Goal: Navigation & Orientation: Find specific page/section

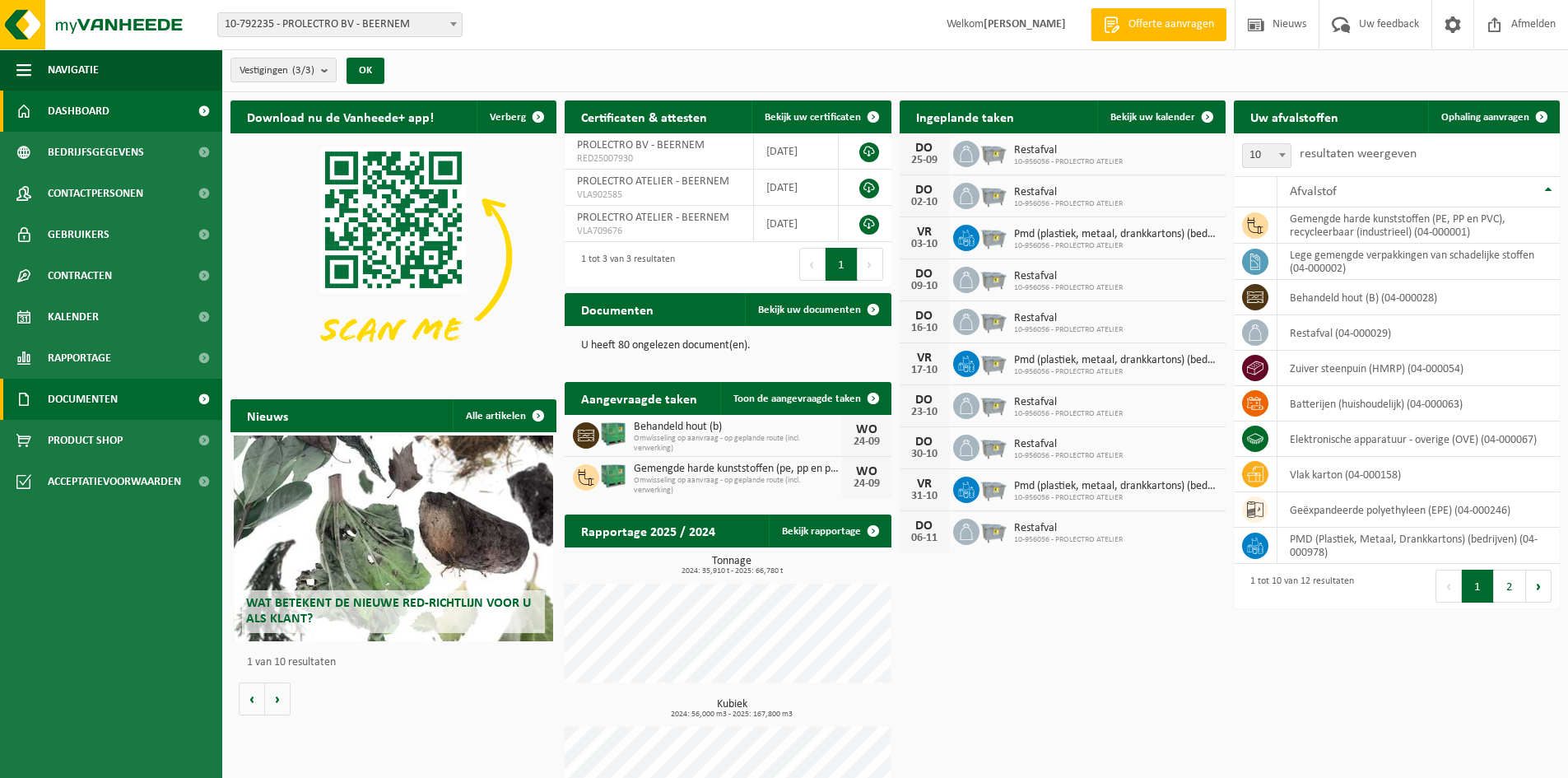
click at [87, 409] on span "Documenten" at bounding box center [82, 399] width 70 height 41
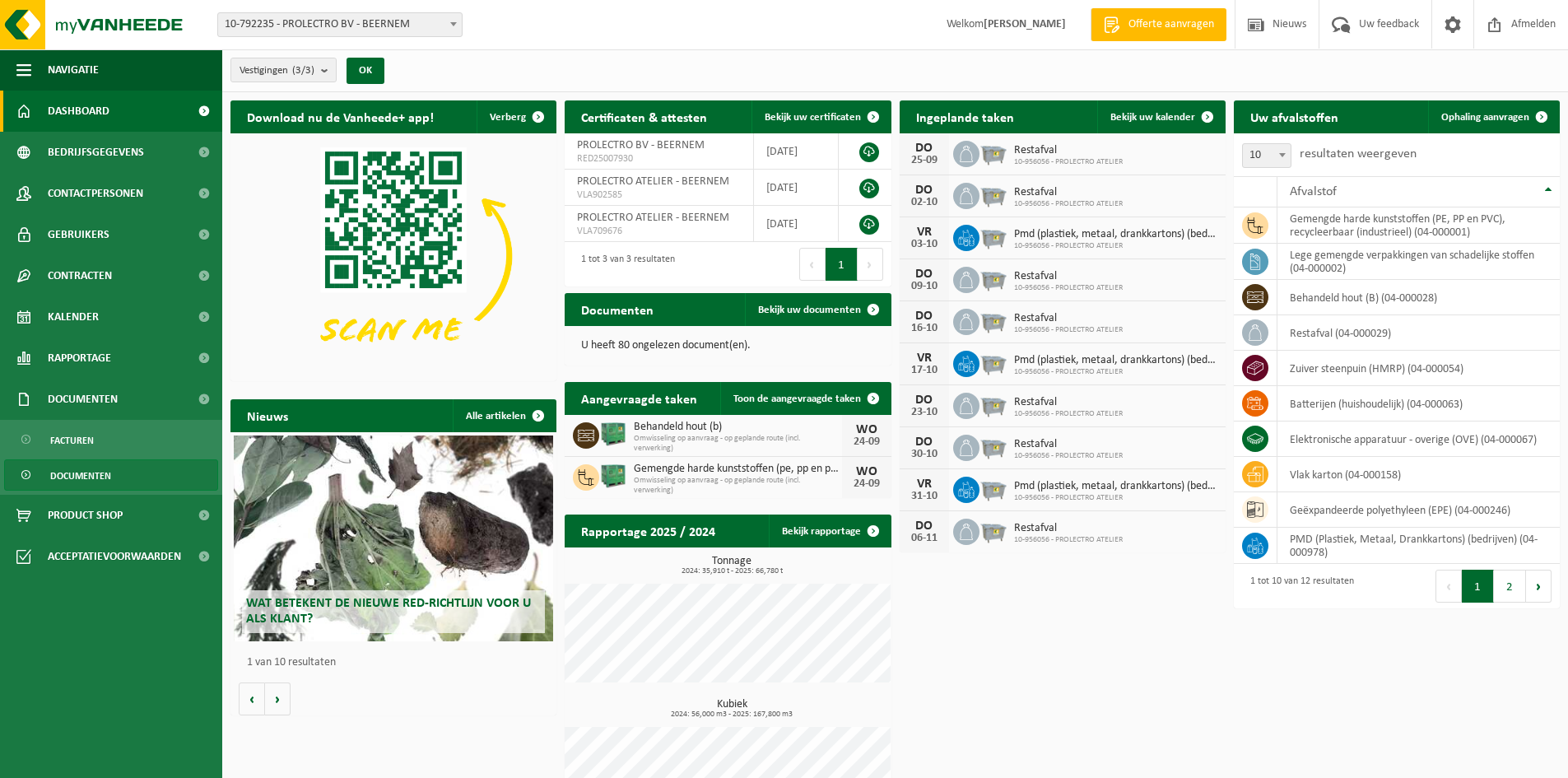
click at [86, 472] on span "Documenten" at bounding box center [81, 476] width 61 height 31
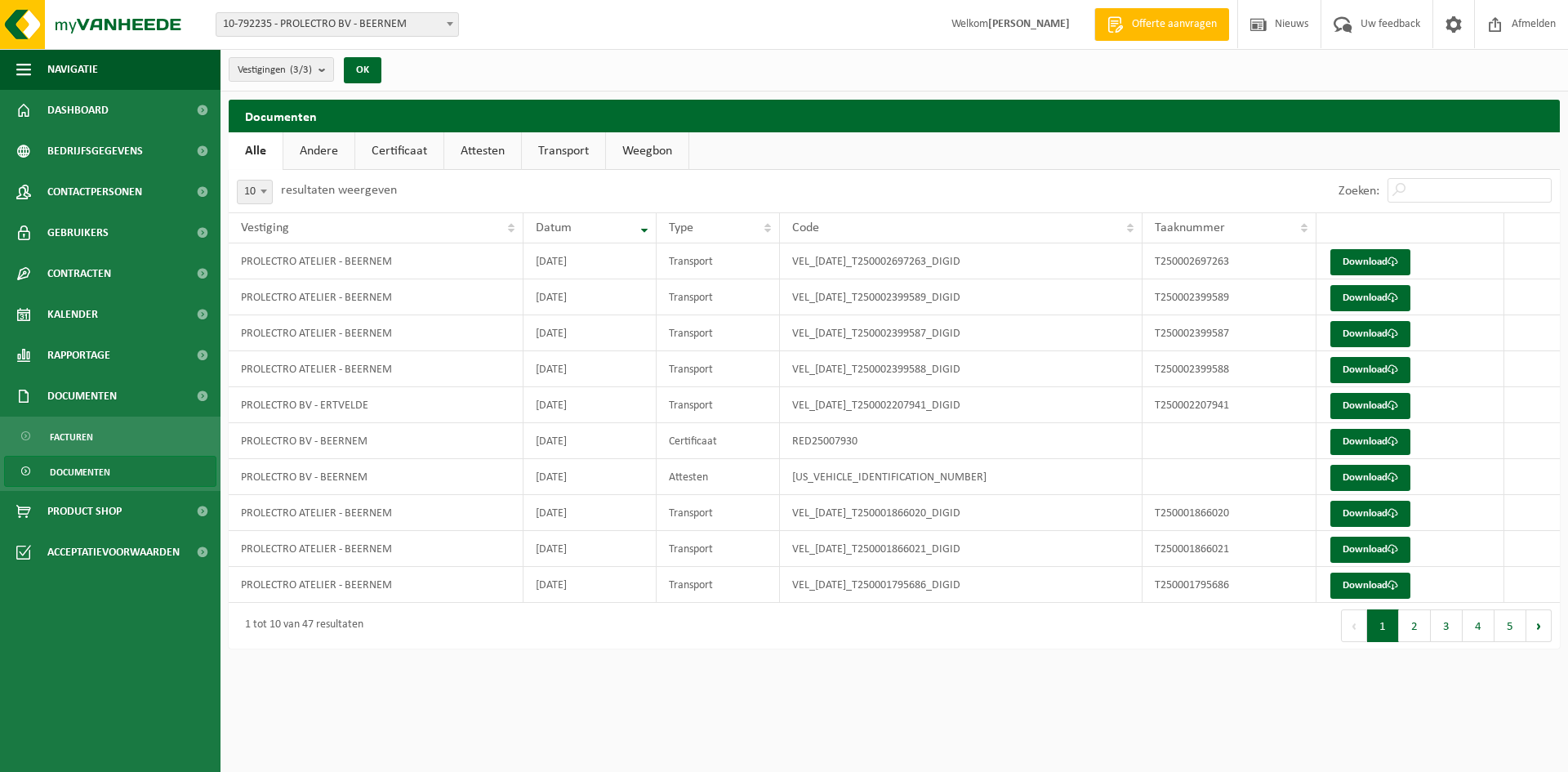
click at [308, 151] on link "Andere" at bounding box center [319, 151] width 71 height 38
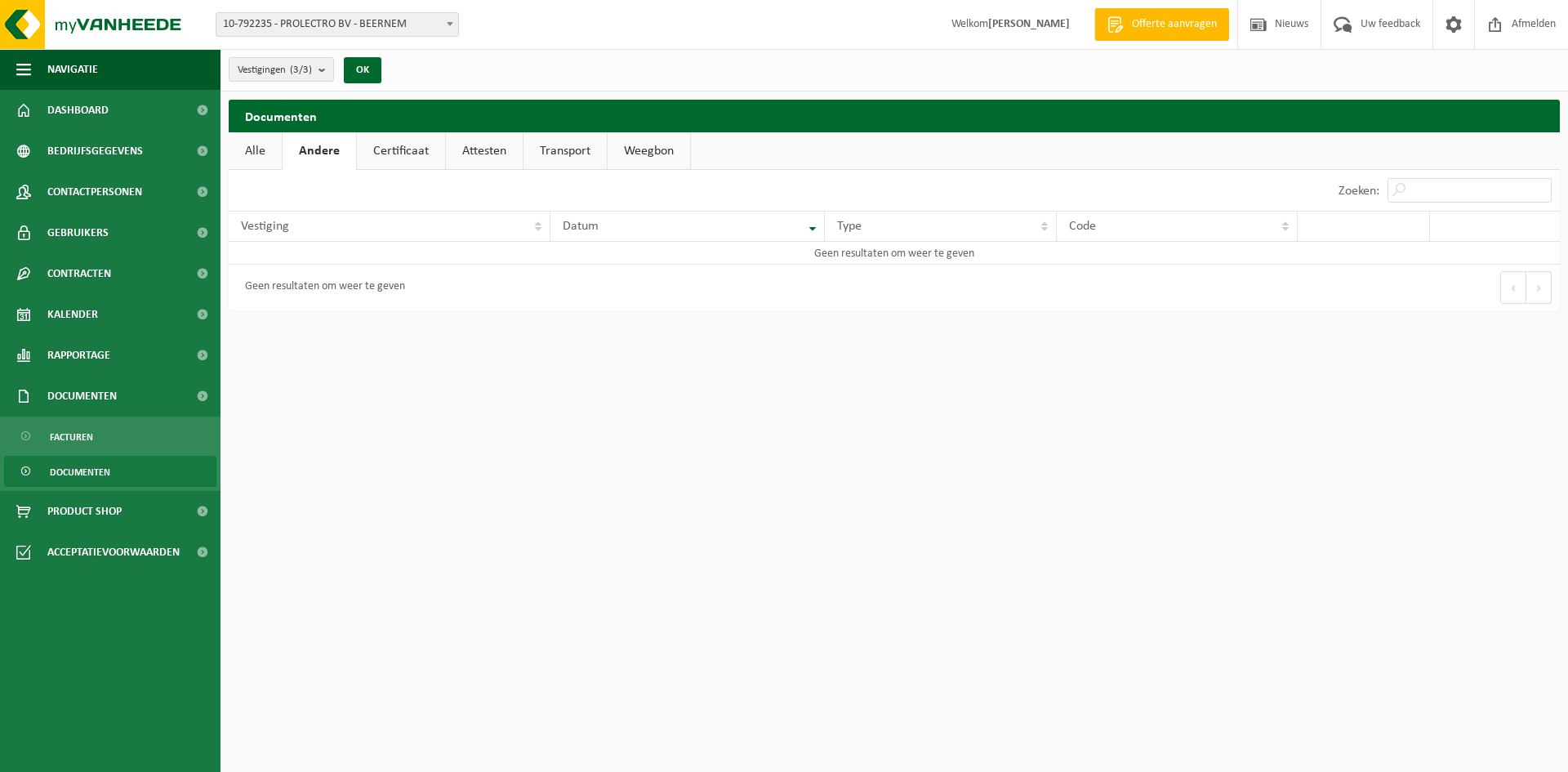
click at [394, 147] on link "Certificaat" at bounding box center [400, 151] width 88 height 38
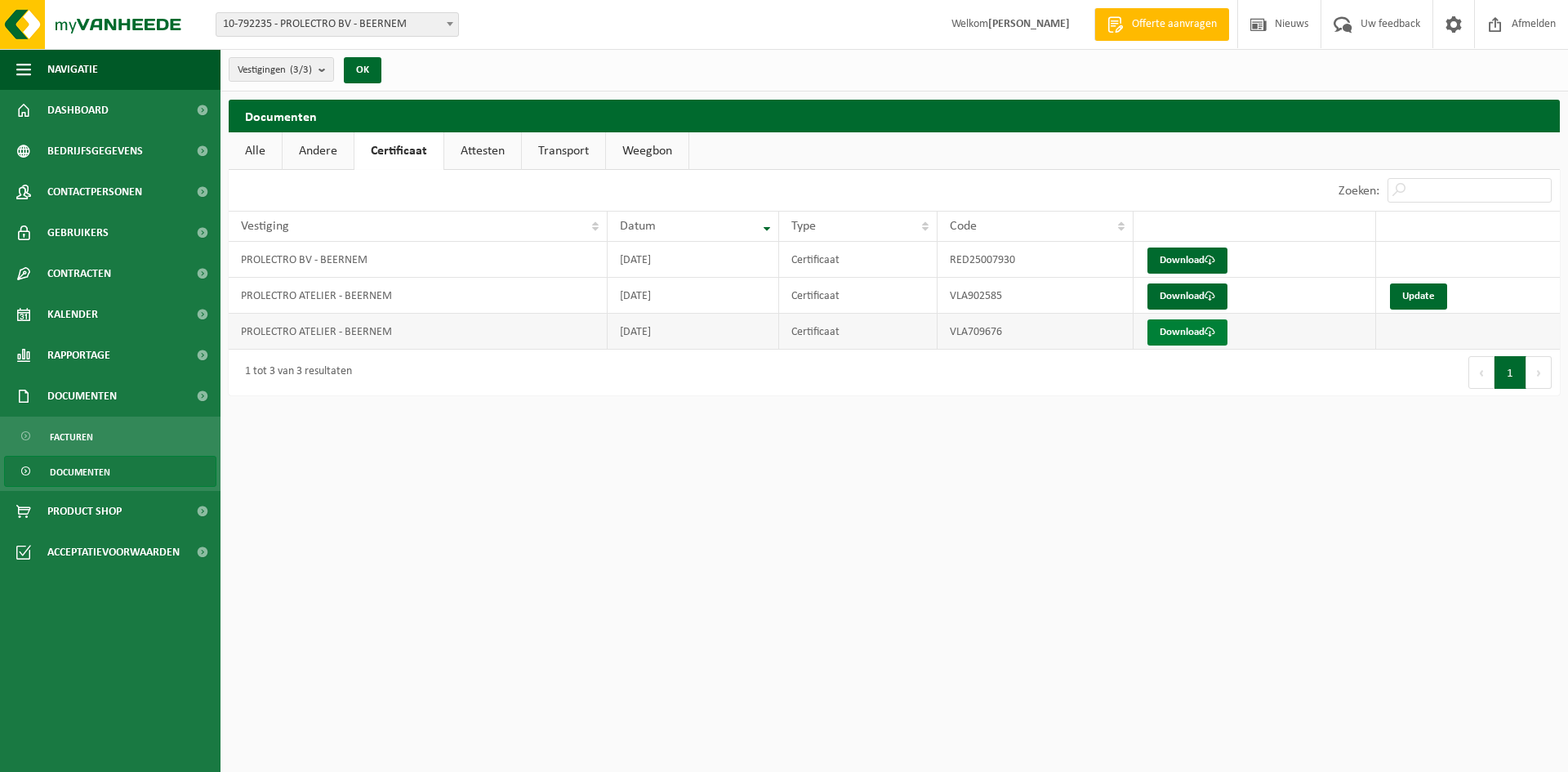
click at [1180, 329] on link "Download" at bounding box center [1188, 333] width 80 height 26
click at [1165, 294] on link "Download" at bounding box center [1188, 297] width 80 height 26
click at [509, 152] on link "Attesten" at bounding box center [483, 151] width 77 height 38
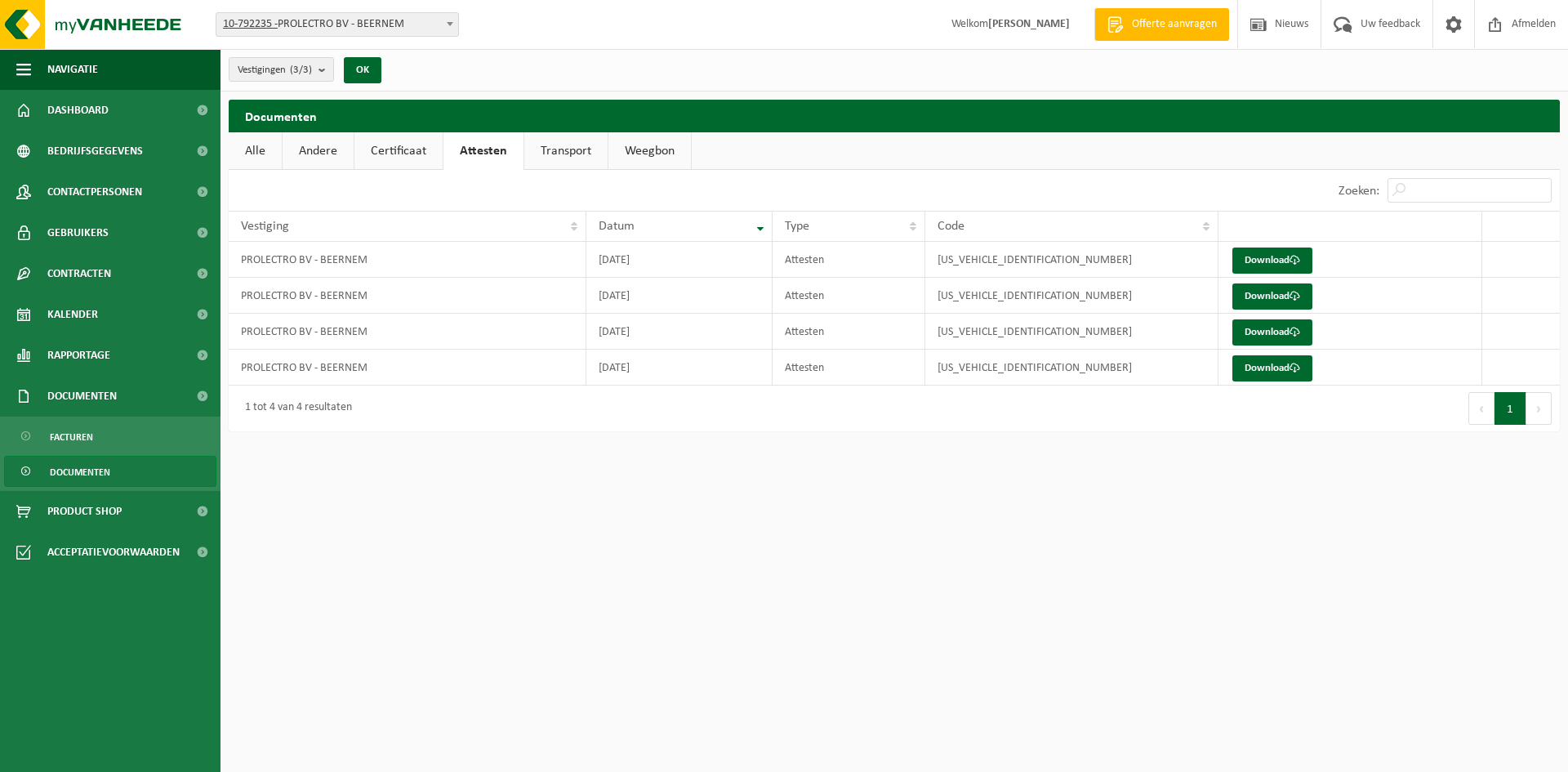
click at [628, 157] on link "Weegbon" at bounding box center [649, 151] width 82 height 38
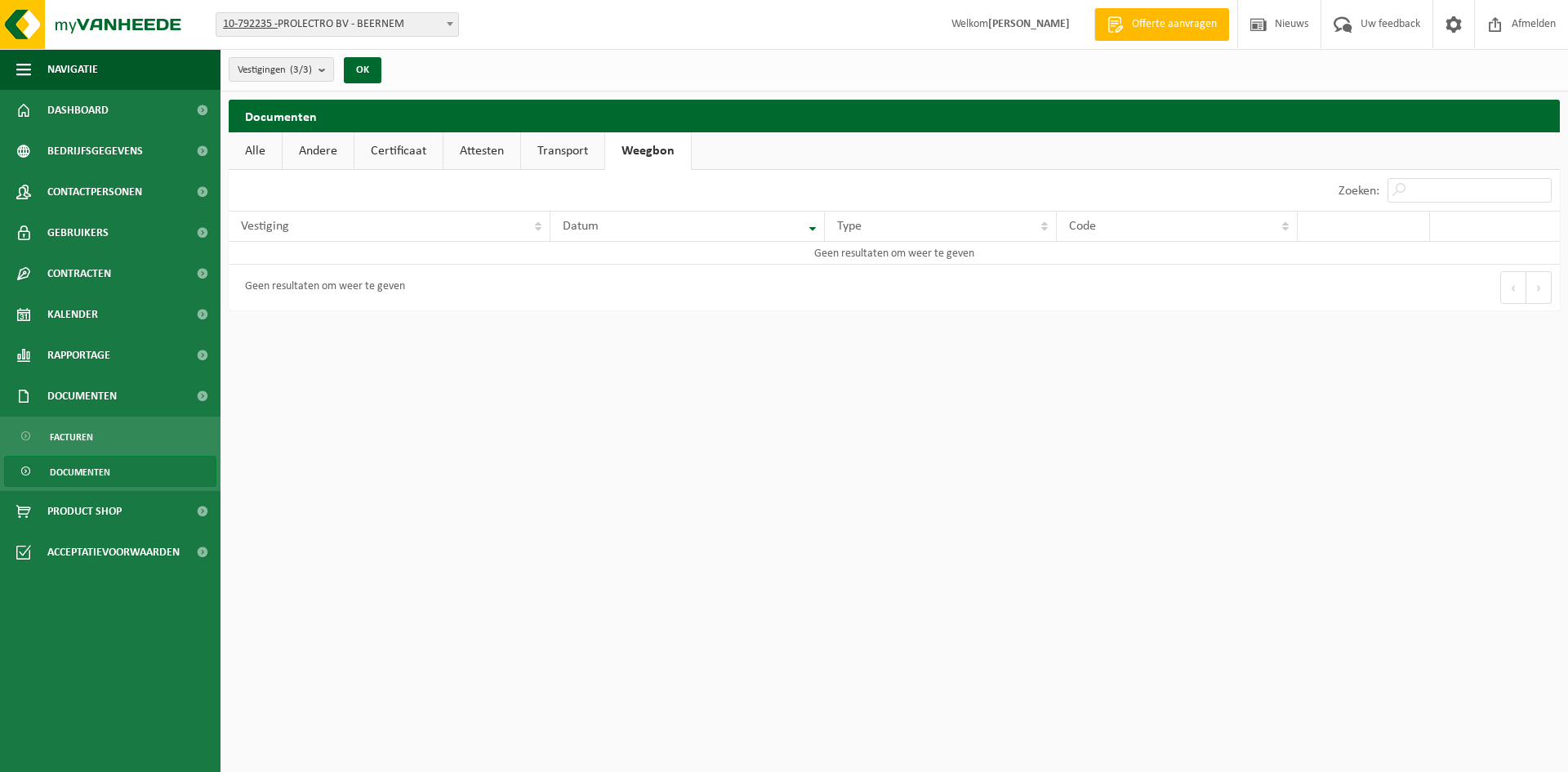
click at [577, 157] on link "Transport" at bounding box center [563, 151] width 83 height 38
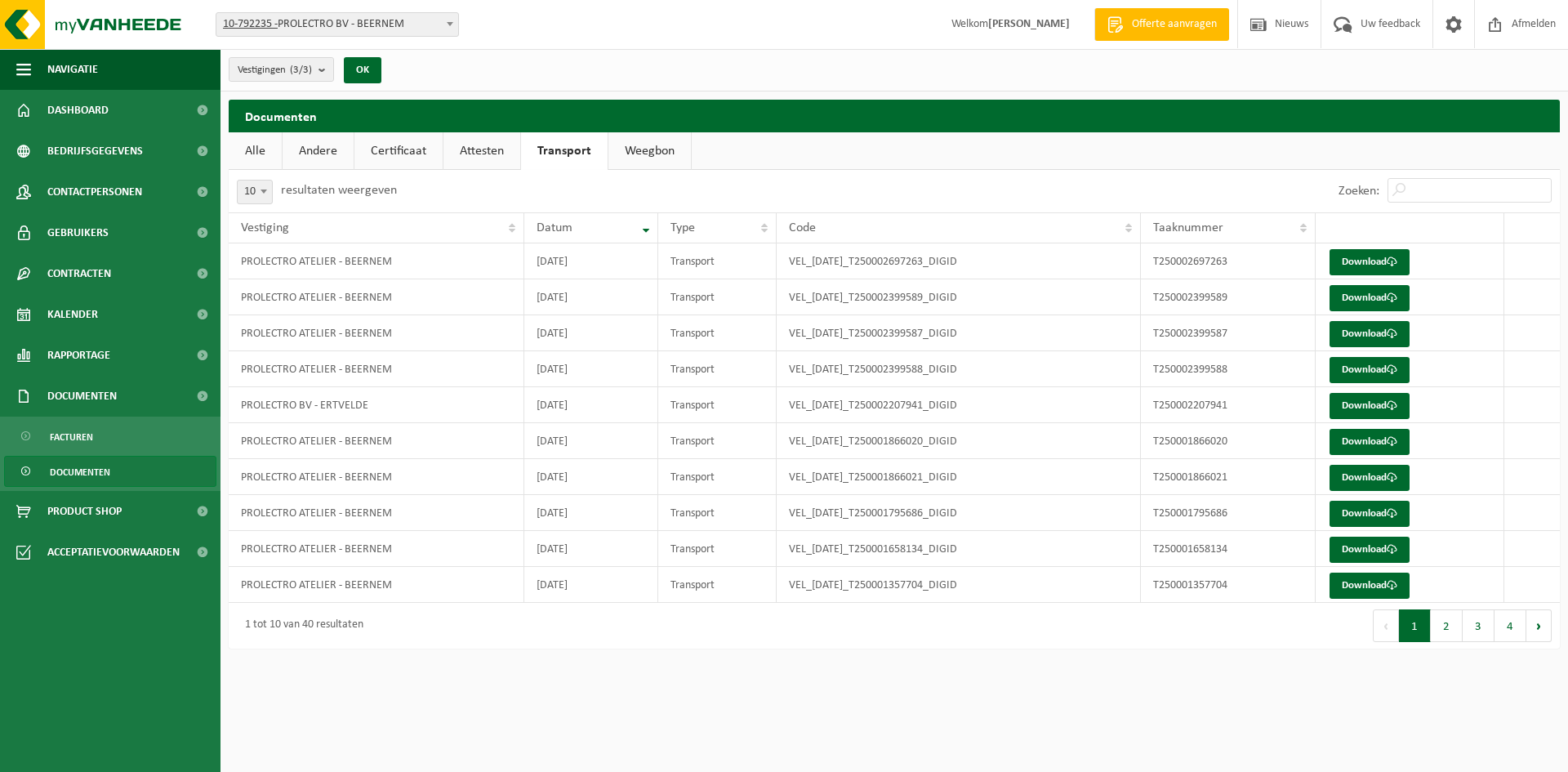
click at [455, 154] on link "Attesten" at bounding box center [482, 151] width 77 height 38
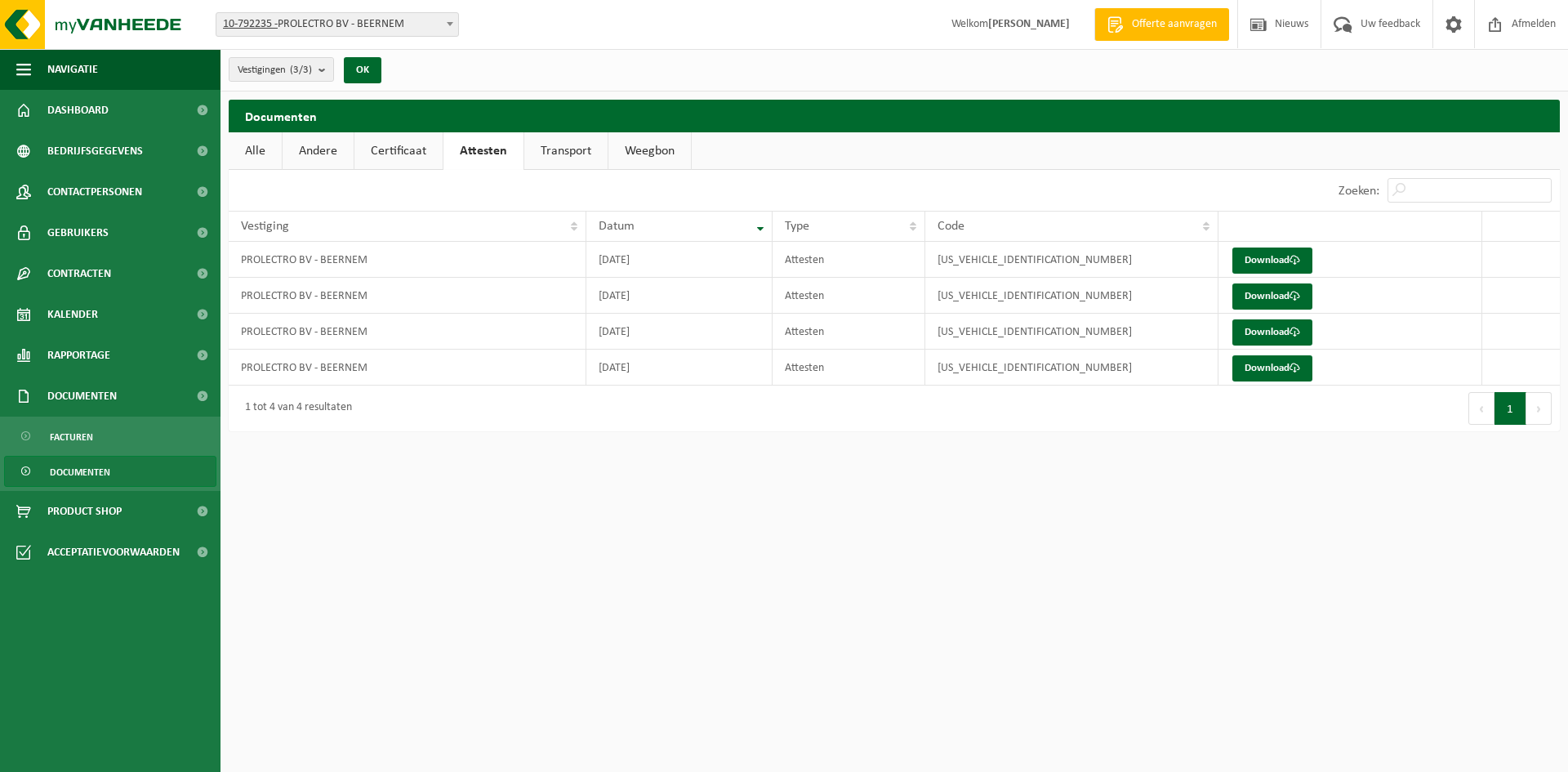
click at [383, 149] on link "Certificaat" at bounding box center [398, 151] width 88 height 38
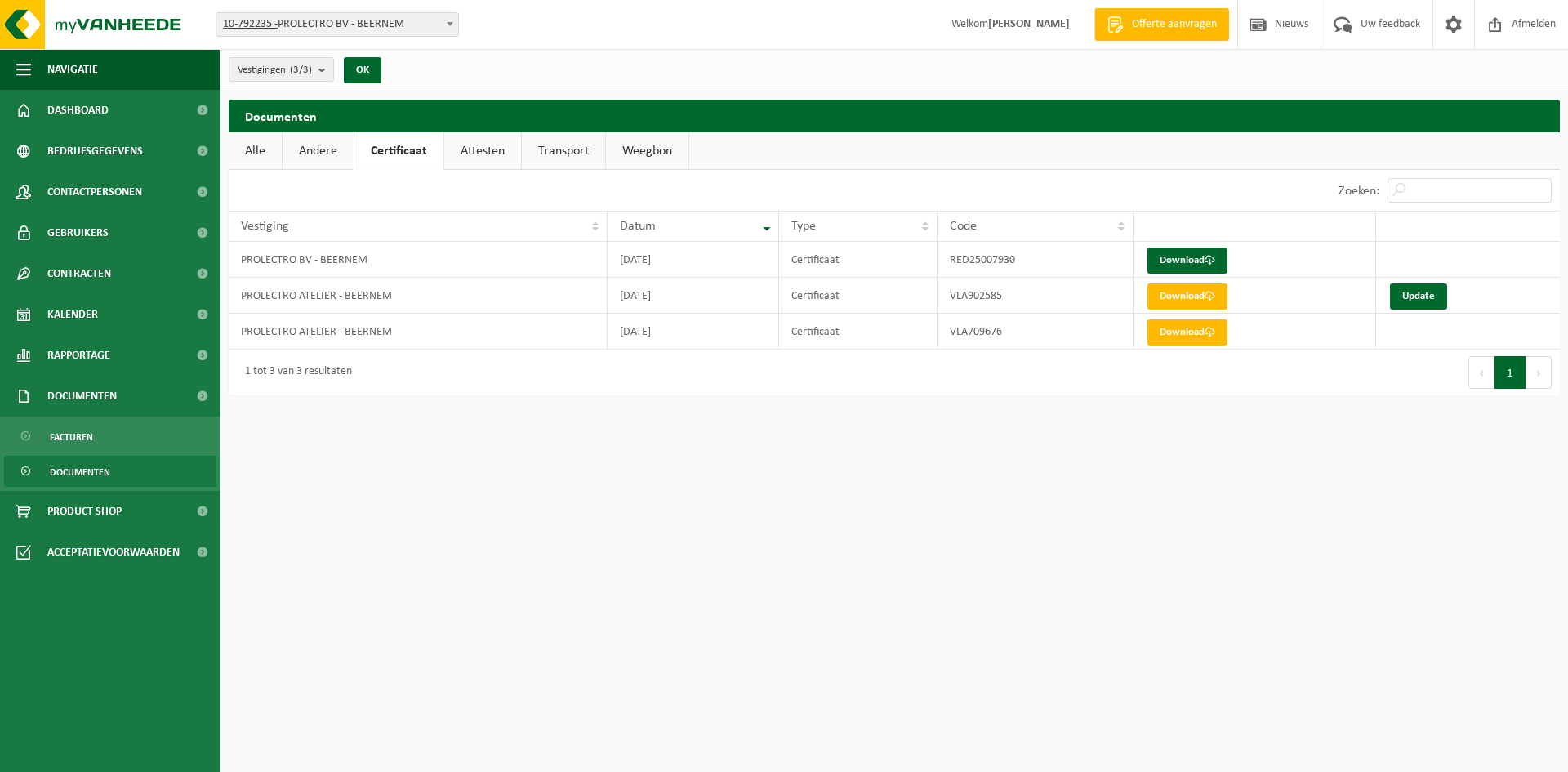
click at [308, 153] on link "Andere" at bounding box center [318, 151] width 71 height 38
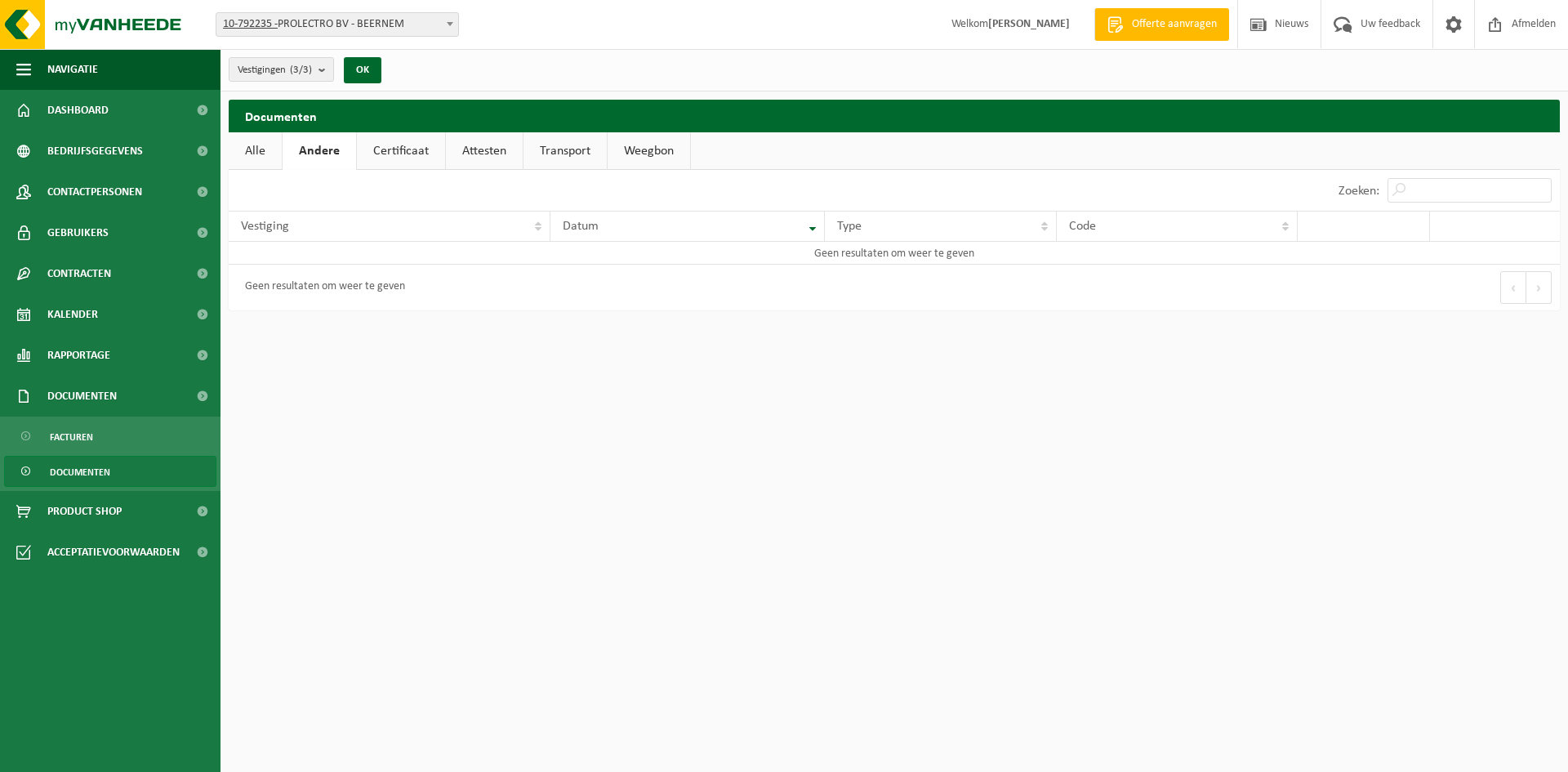
click at [272, 151] on link "Alle" at bounding box center [255, 151] width 53 height 38
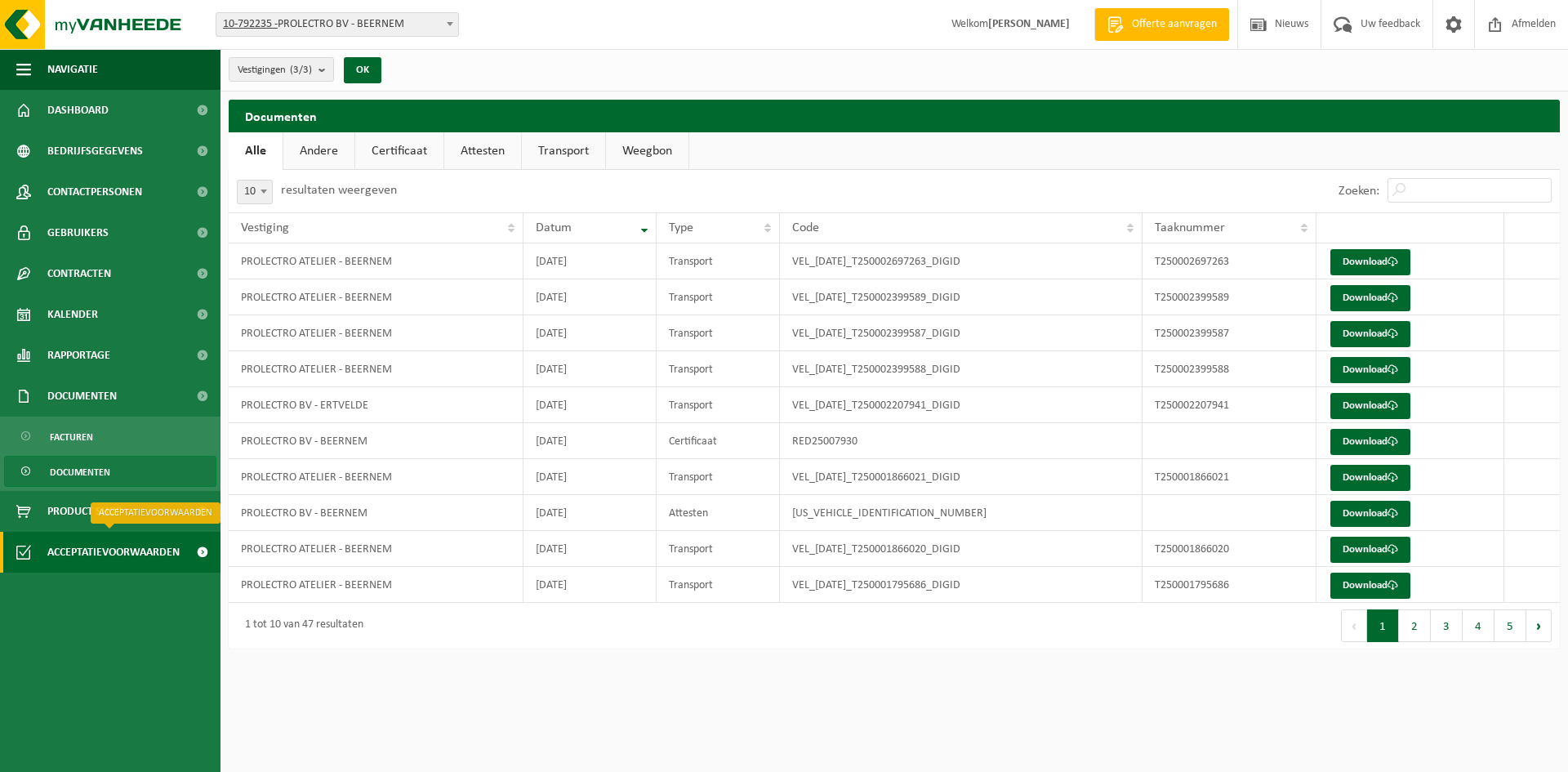
click at [164, 553] on span "Acceptatievoorwaarden" at bounding box center [114, 552] width 132 height 41
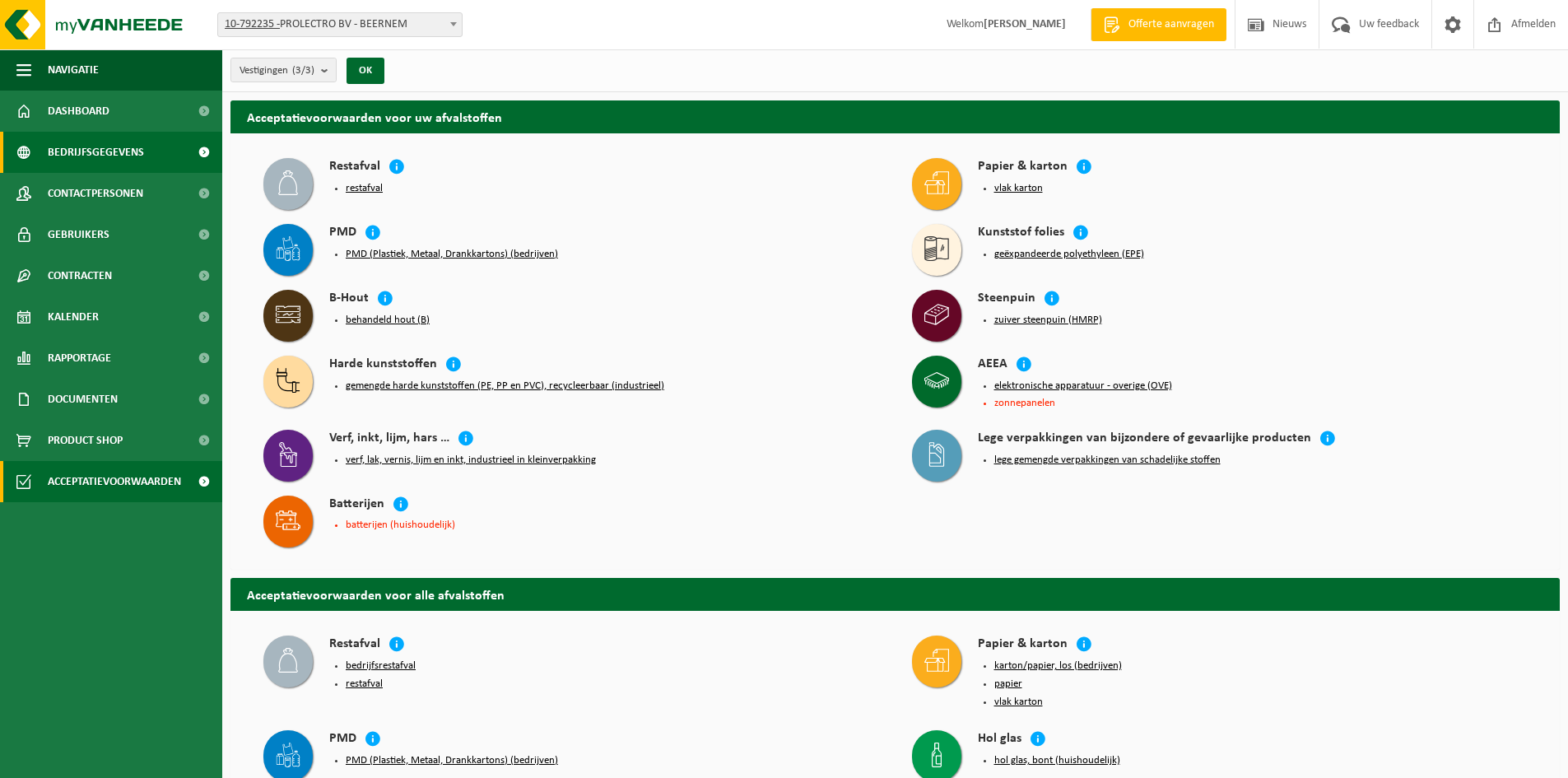
click at [117, 160] on span "Bedrijfsgegevens" at bounding box center [95, 152] width 96 height 41
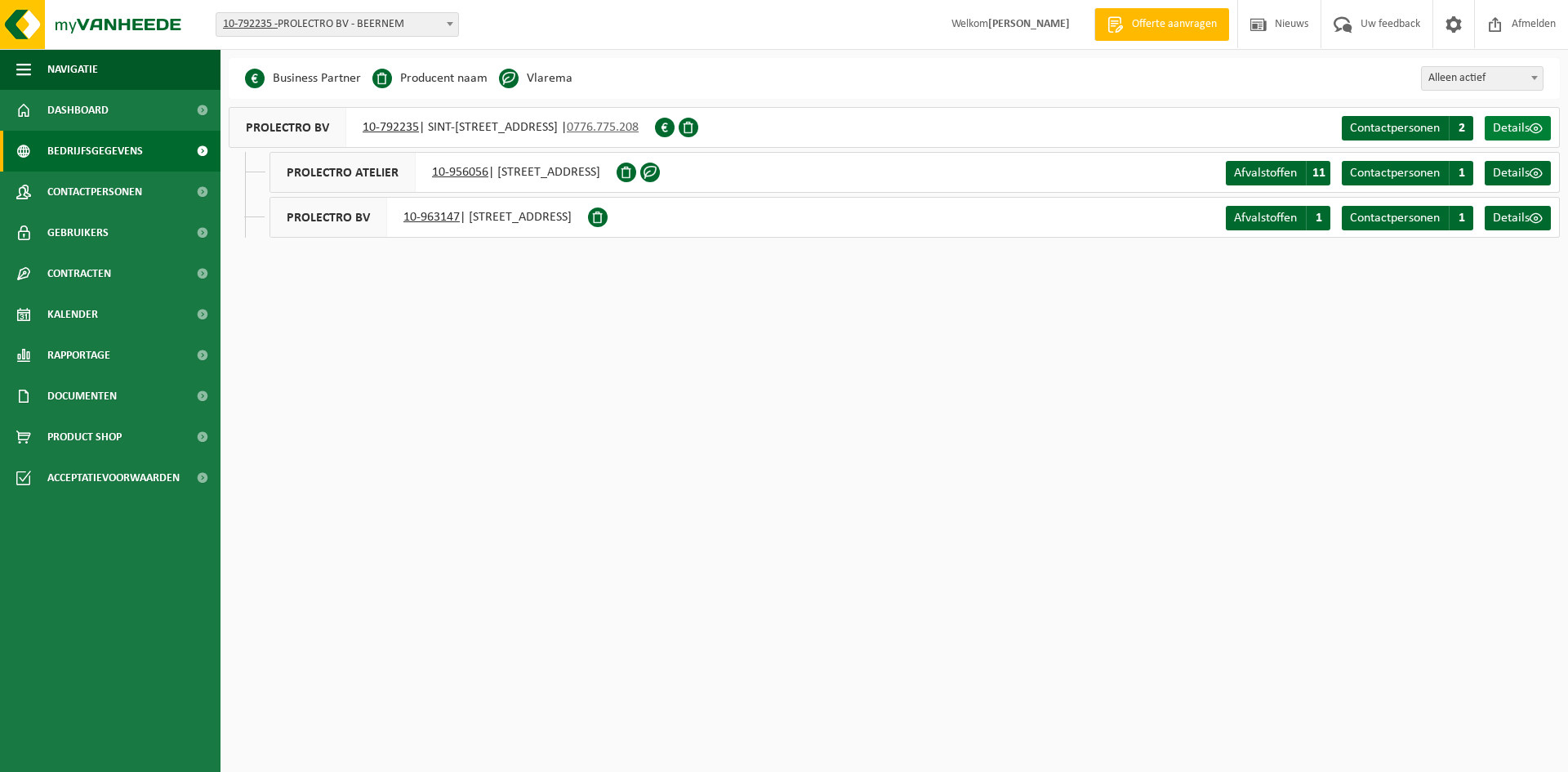
click at [1504, 119] on link "Details" at bounding box center [1518, 129] width 66 height 25
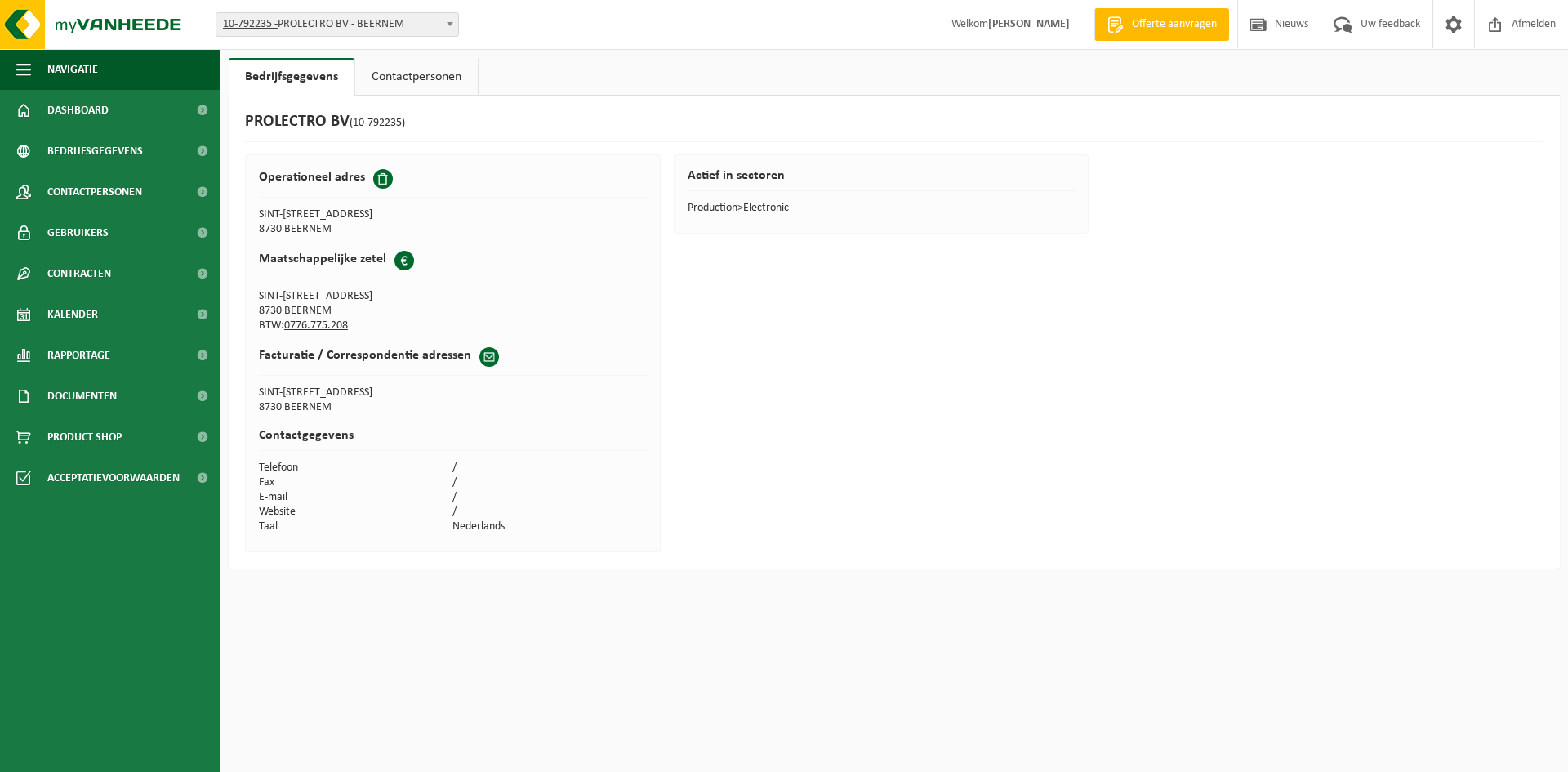
click at [415, 85] on link "Contactpersonen" at bounding box center [415, 77] width 122 height 38
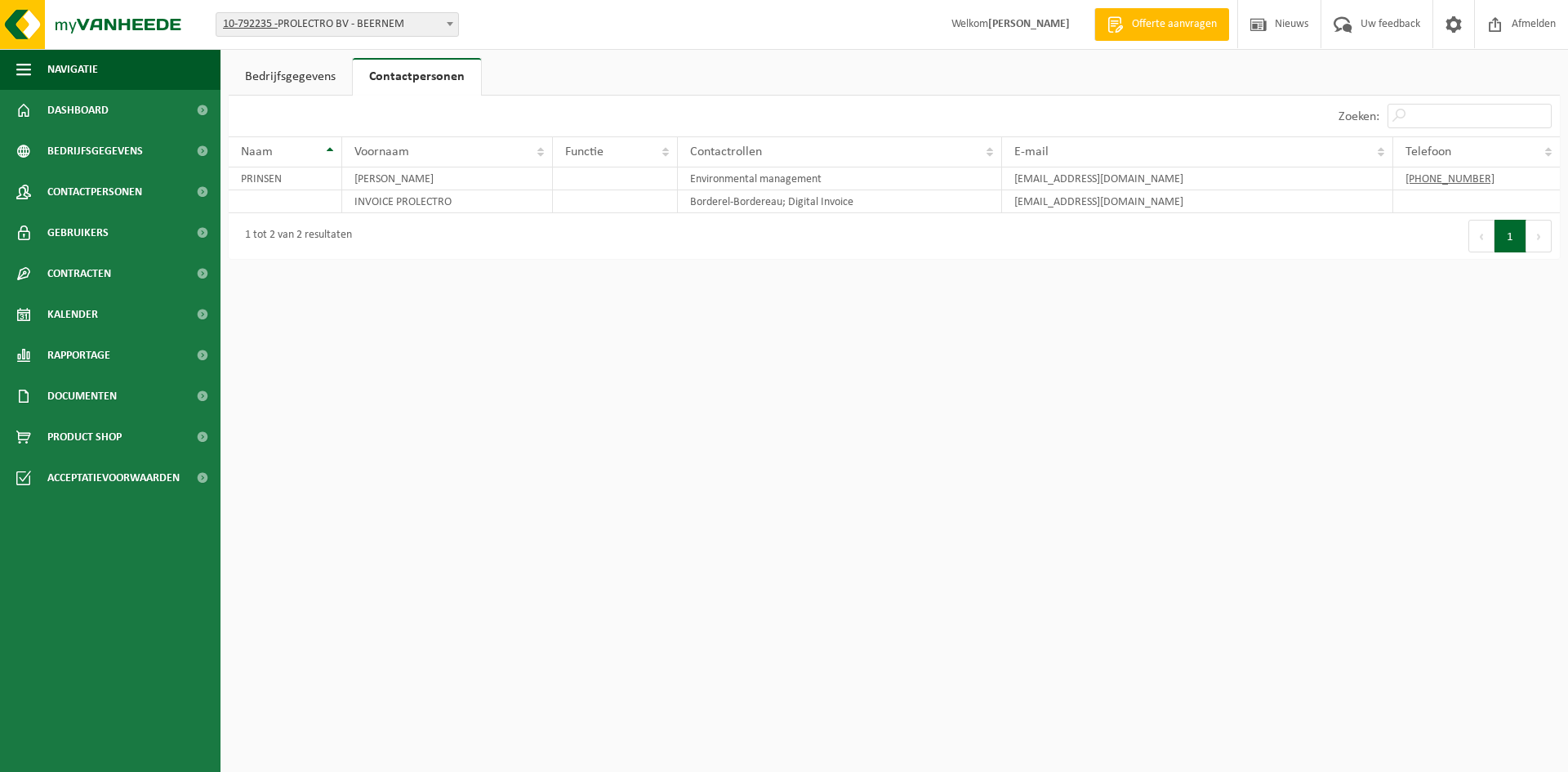
click at [328, 75] on link "Bedrijfsgegevens" at bounding box center [291, 77] width 123 height 38
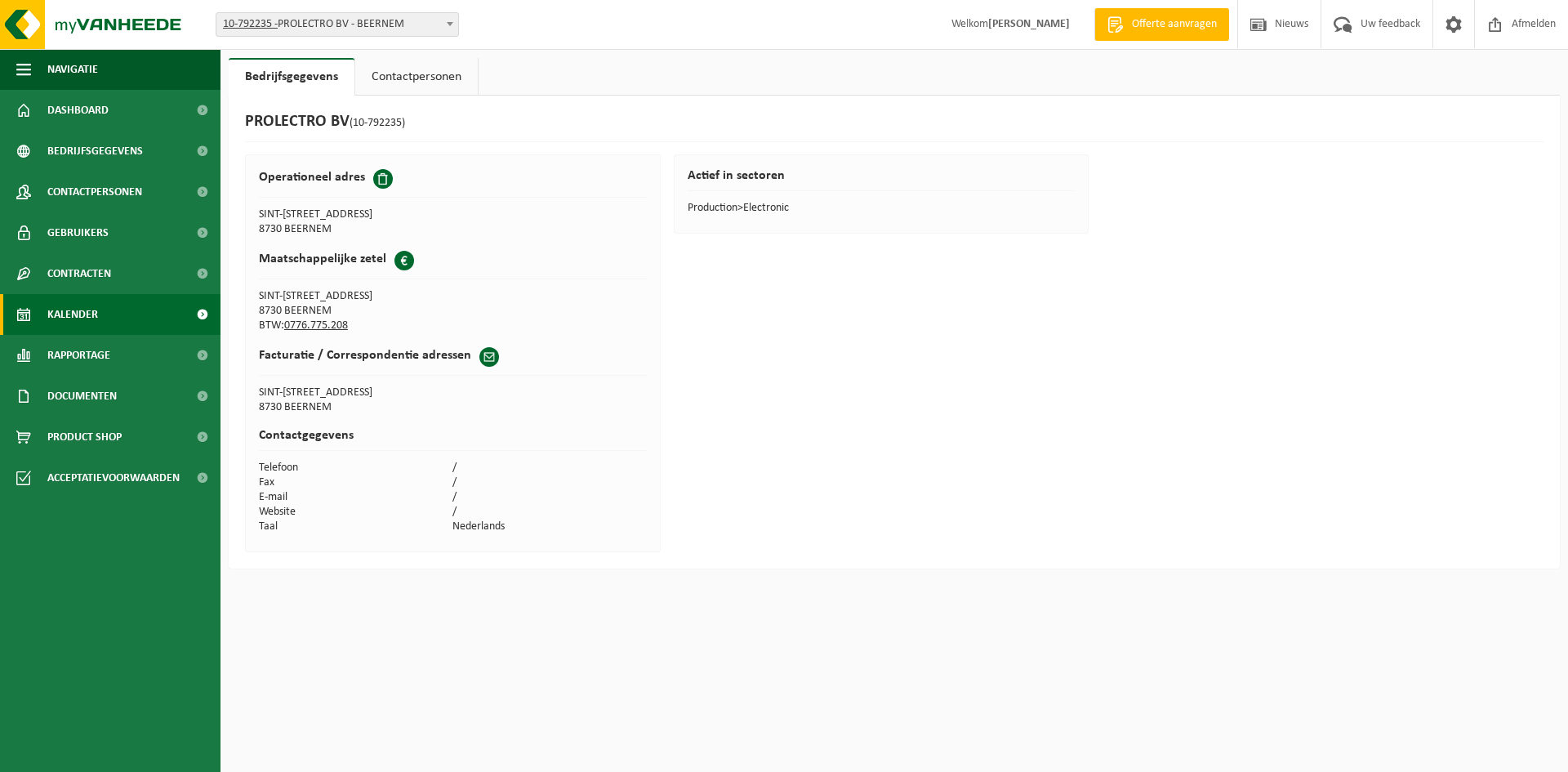
click at [116, 318] on link "Kalender" at bounding box center [110, 314] width 220 height 41
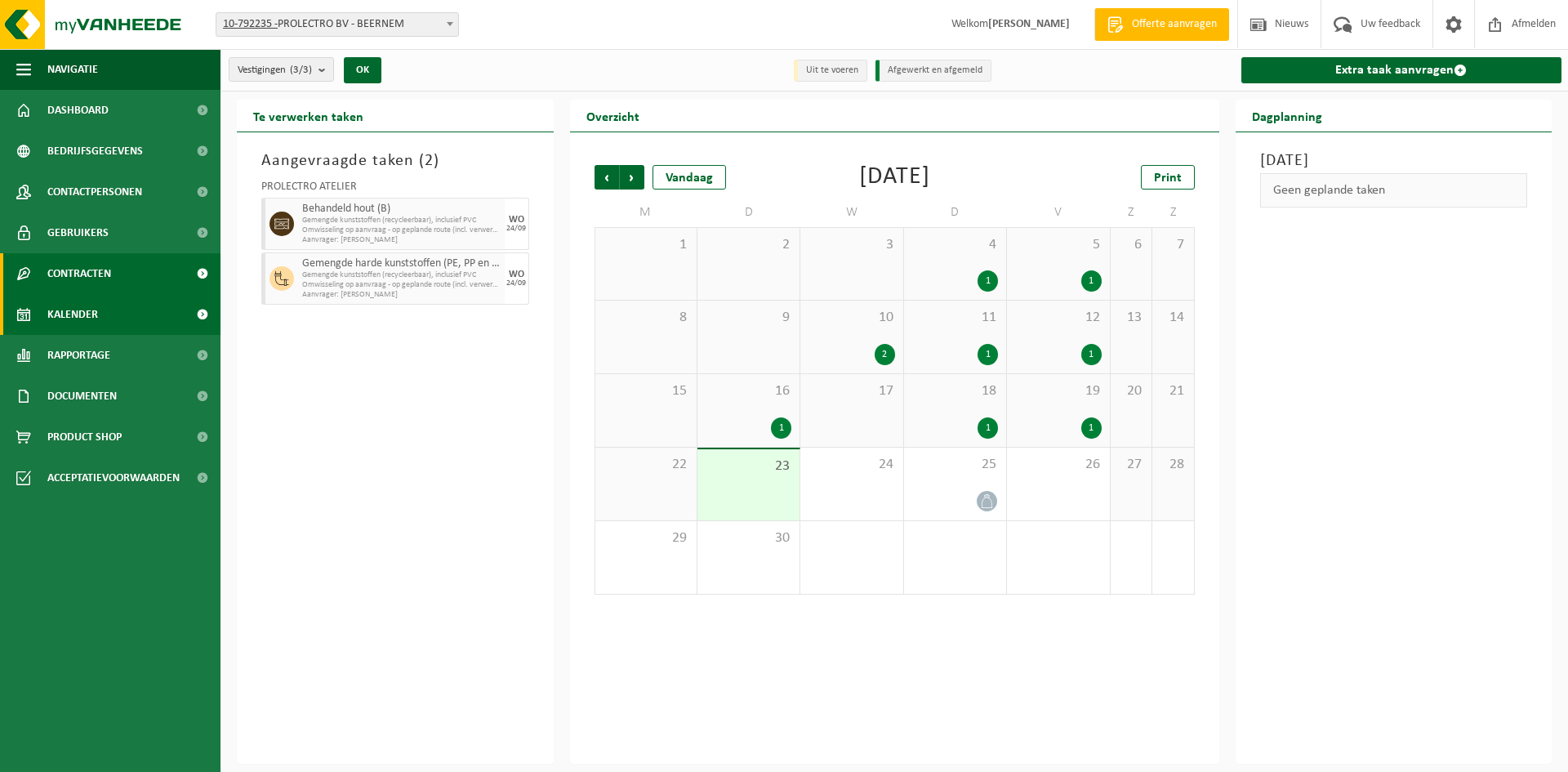
click at [120, 287] on link "Contracten" at bounding box center [110, 273] width 220 height 41
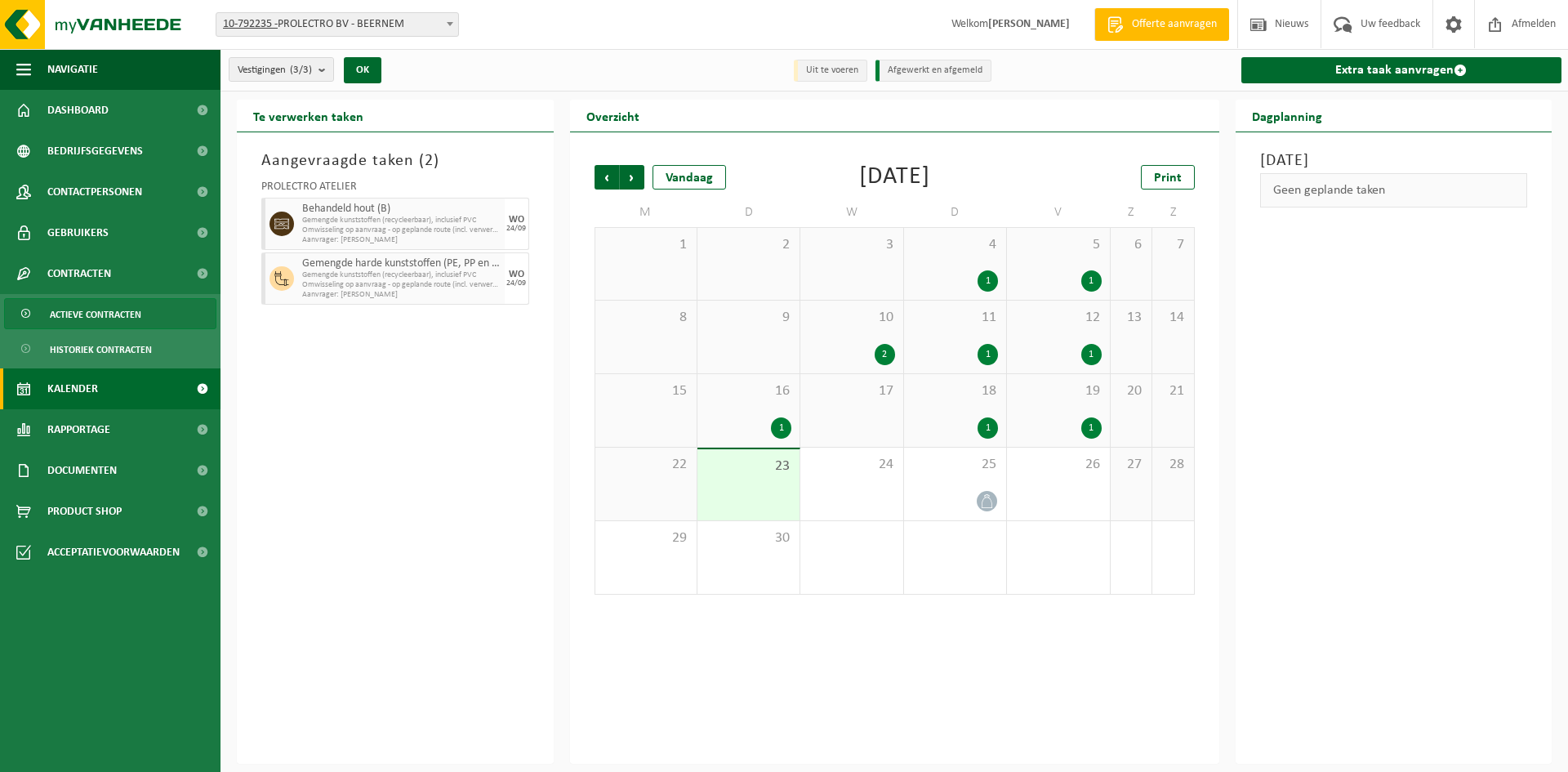
click at [120, 307] on span "Actieve contracten" at bounding box center [96, 314] width 92 height 31
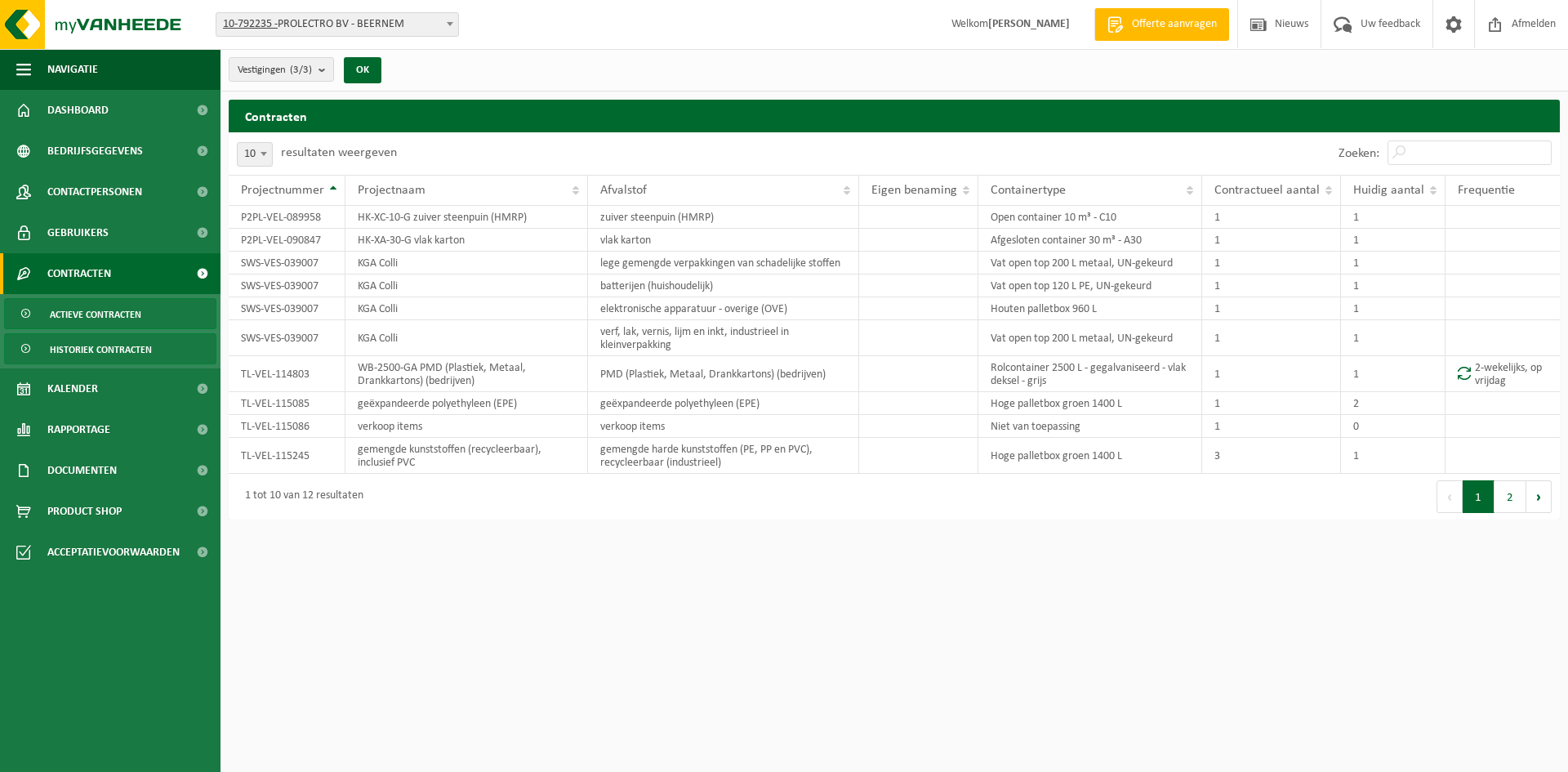
click at [105, 347] on span "Historiek contracten" at bounding box center [101, 349] width 102 height 31
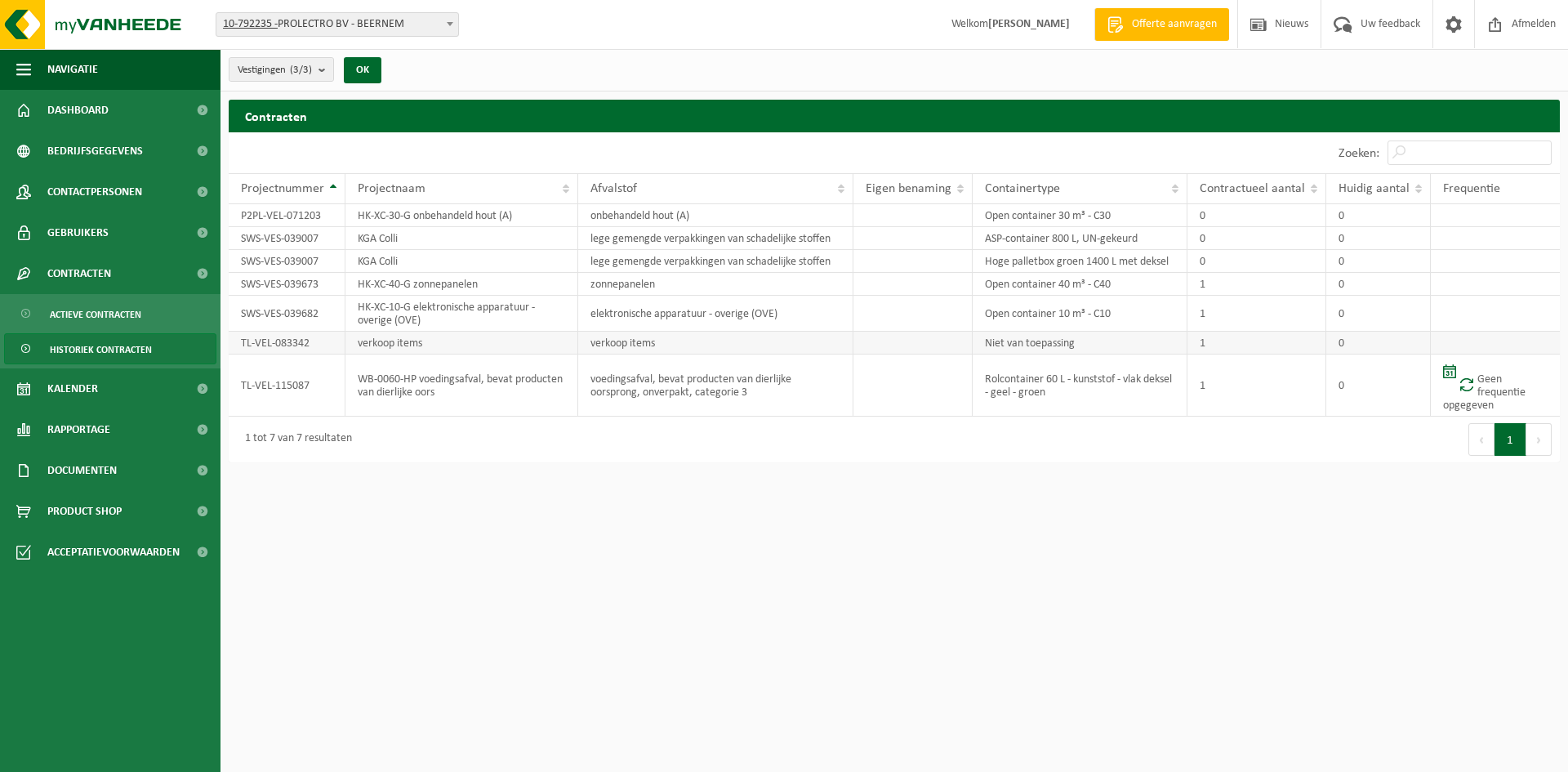
click at [457, 340] on td "verkoop items" at bounding box center [462, 342] width 233 height 23
click at [1010, 327] on td "Open container 10 m³ - C10" at bounding box center [1080, 313] width 215 height 36
click at [1481, 432] on button "Vorige" at bounding box center [1482, 439] width 26 height 33
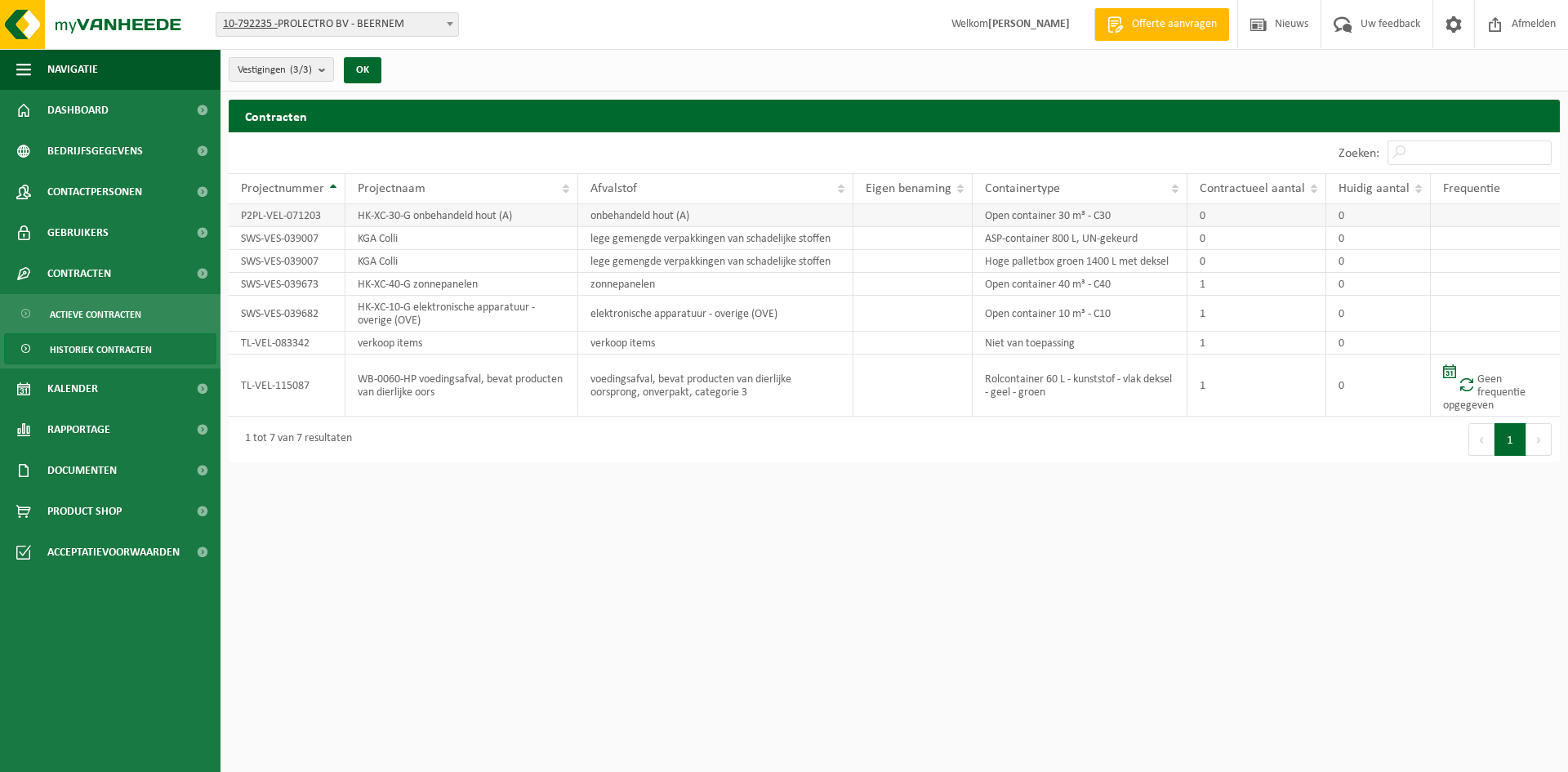
click at [302, 212] on td "P2PL-VEL-071203" at bounding box center [287, 216] width 116 height 23
click at [424, 218] on td "HK-XC-30-G onbehandeld hout (A)" at bounding box center [462, 216] width 233 height 23
click at [612, 212] on td "onbehandeld hout (A)" at bounding box center [715, 216] width 275 height 23
click at [1115, 215] on td "Open container 30 m³ - C30" at bounding box center [1080, 216] width 215 height 23
click at [621, 281] on td "zonnepanelen" at bounding box center [715, 284] width 275 height 23
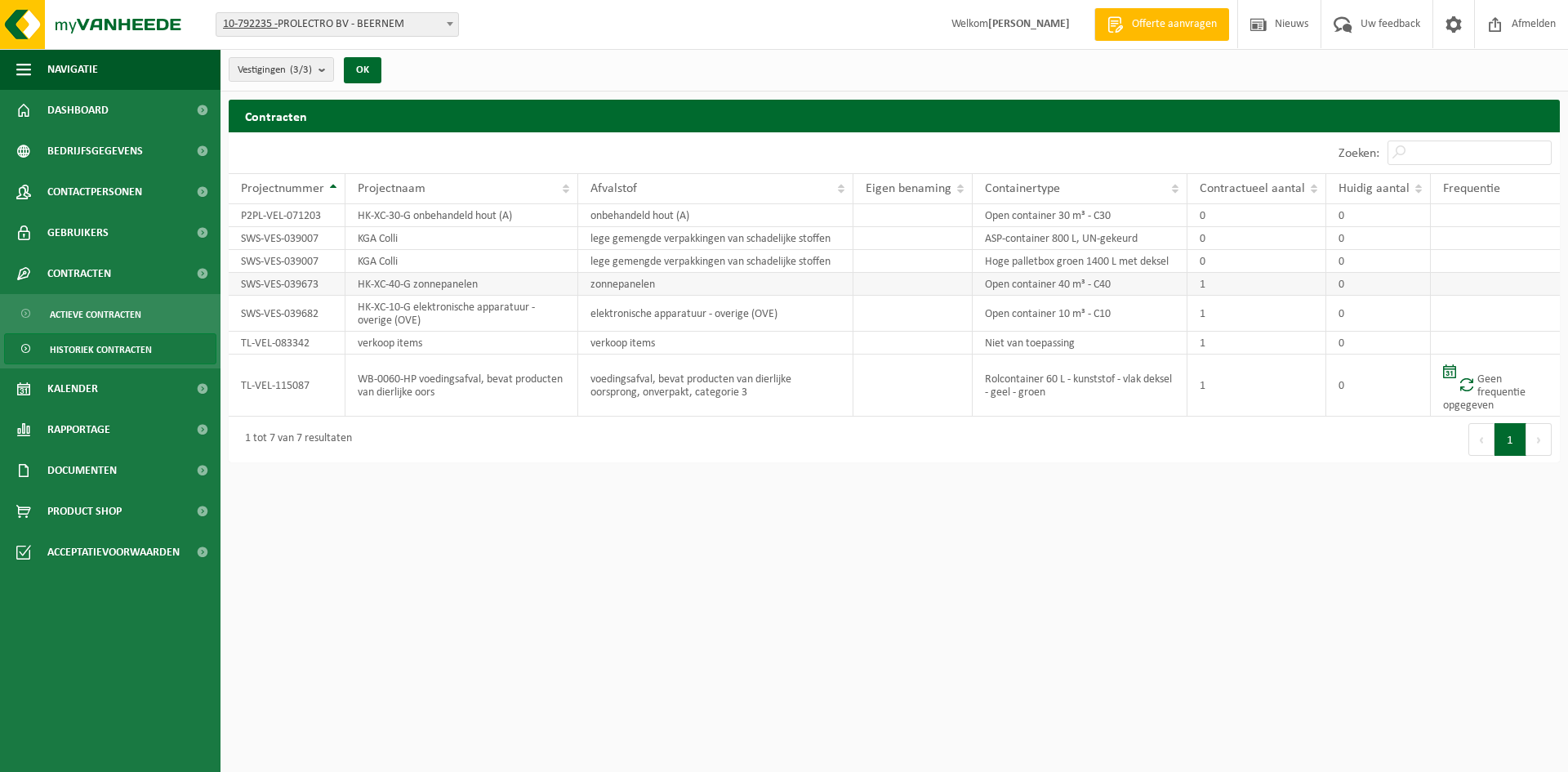
click at [412, 277] on td "HK-XC-40-G zonnepanelen" at bounding box center [462, 284] width 233 height 23
click at [128, 329] on ul "Actieve contracten Historiek contracten" at bounding box center [110, 331] width 220 height 75
click at [125, 342] on span "Historiek contracten" at bounding box center [101, 349] width 102 height 31
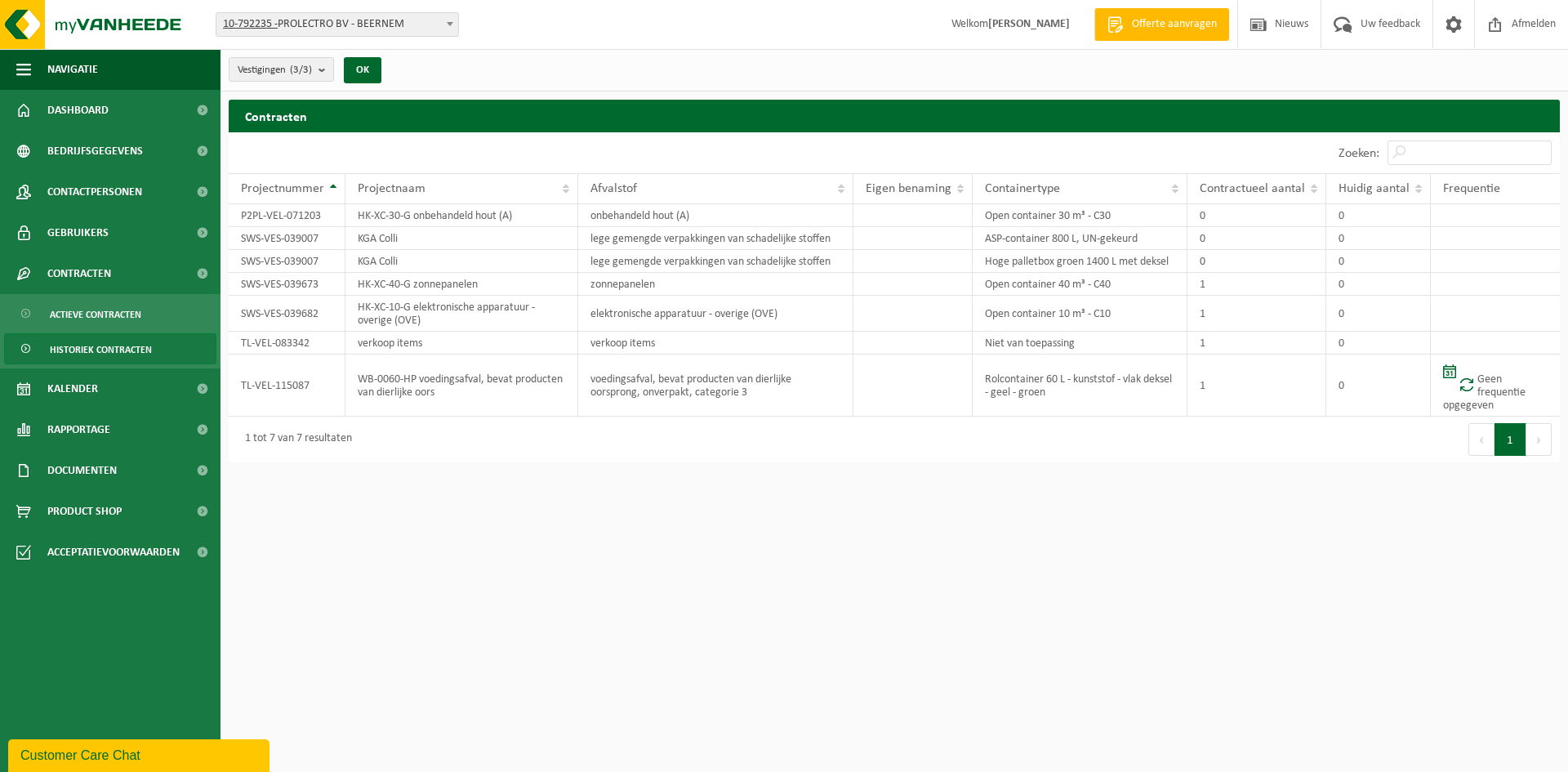
click at [118, 307] on span "Actieve contracten" at bounding box center [96, 314] width 92 height 31
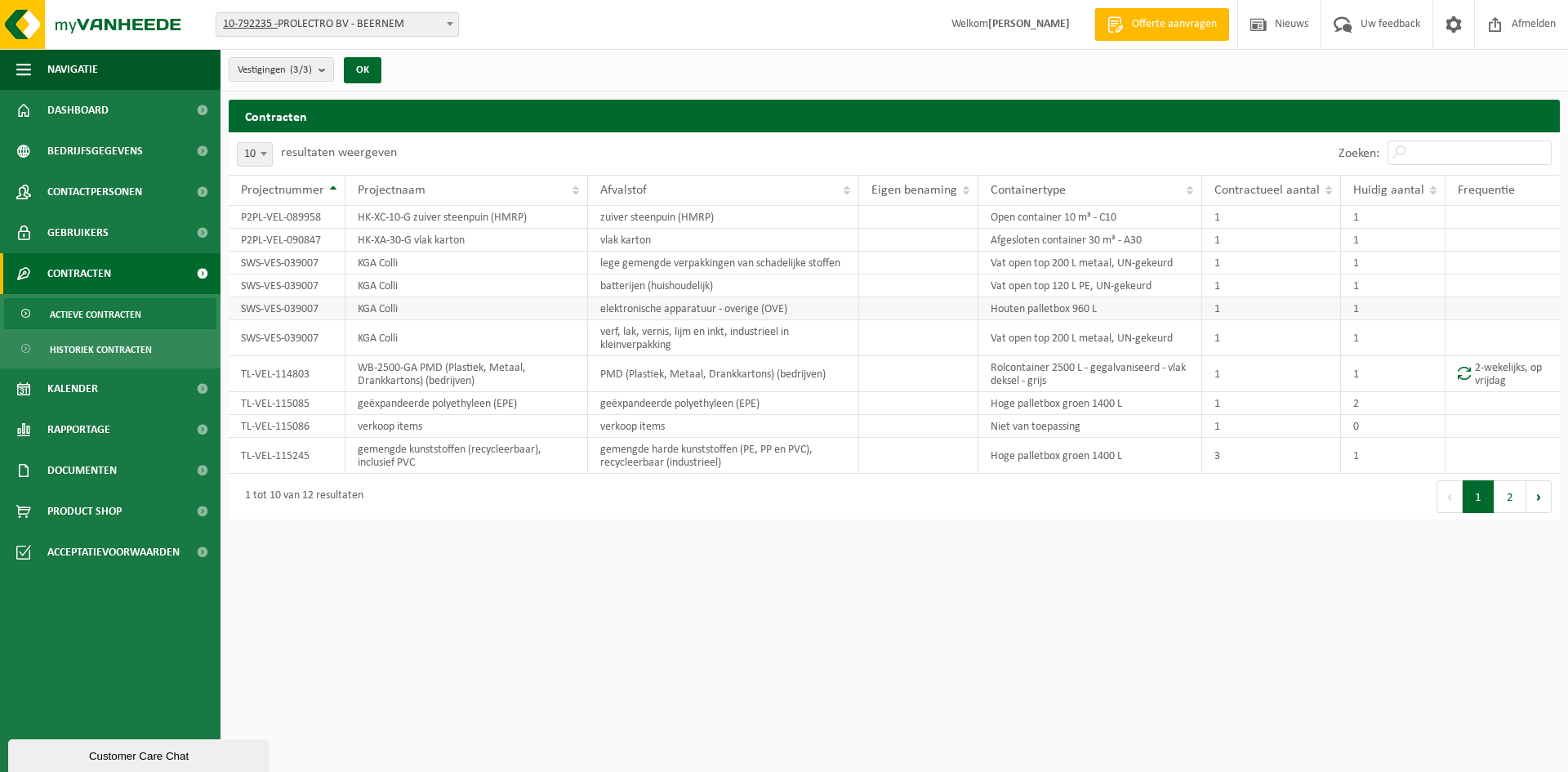
click at [469, 306] on td "KGA Colli" at bounding box center [467, 308] width 242 height 23
click at [397, 300] on td "KGA Colli" at bounding box center [467, 308] width 242 height 23
click at [360, 300] on td "KGA Colli" at bounding box center [467, 308] width 242 height 23
click at [276, 309] on td "SWS-VES-039007" at bounding box center [287, 308] width 116 height 23
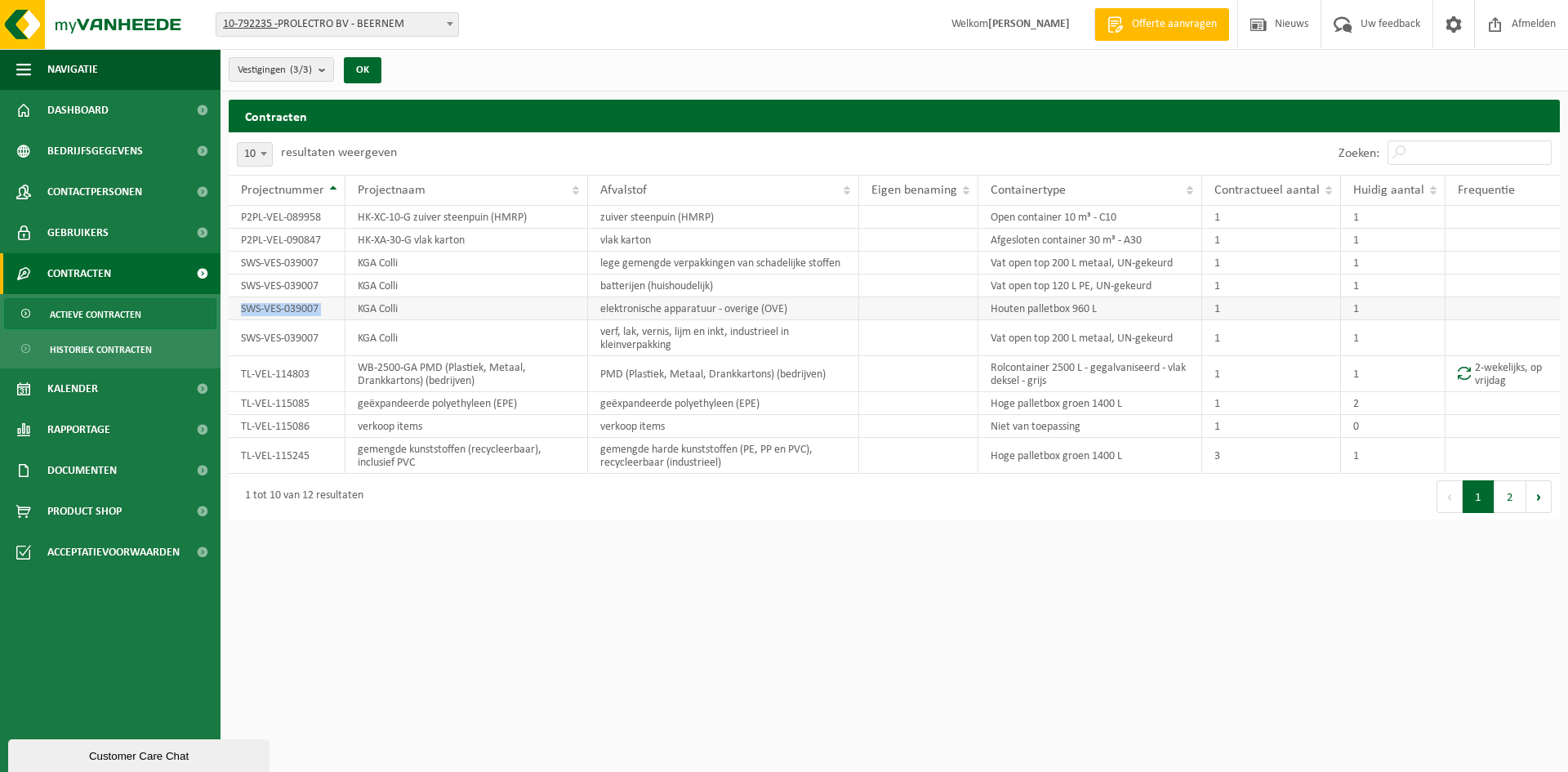
click at [276, 309] on td "SWS-VES-039007" at bounding box center [287, 308] width 116 height 23
click at [825, 310] on td "elektronische apparatuur - overige (OVE)" at bounding box center [723, 308] width 272 height 23
click at [994, 311] on td "Houten palletbox 960 L" at bounding box center [1090, 308] width 224 height 23
click at [1030, 307] on td "Houten palletbox 960 L" at bounding box center [1090, 308] width 224 height 23
click at [1031, 307] on td "Houten palletbox 960 L" at bounding box center [1090, 308] width 224 height 23
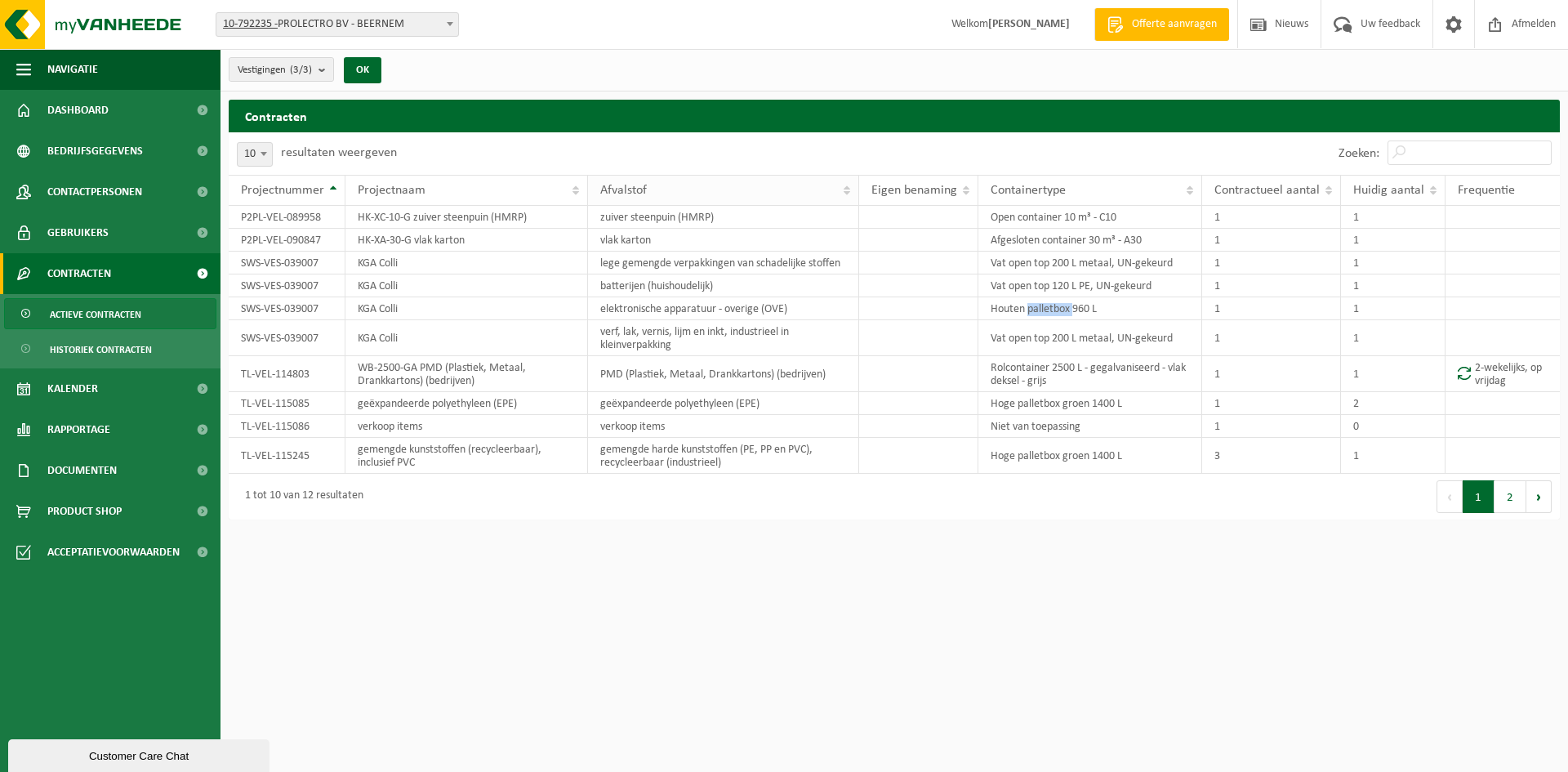
click at [618, 193] on span "Afvalstof" at bounding box center [623, 190] width 46 height 13
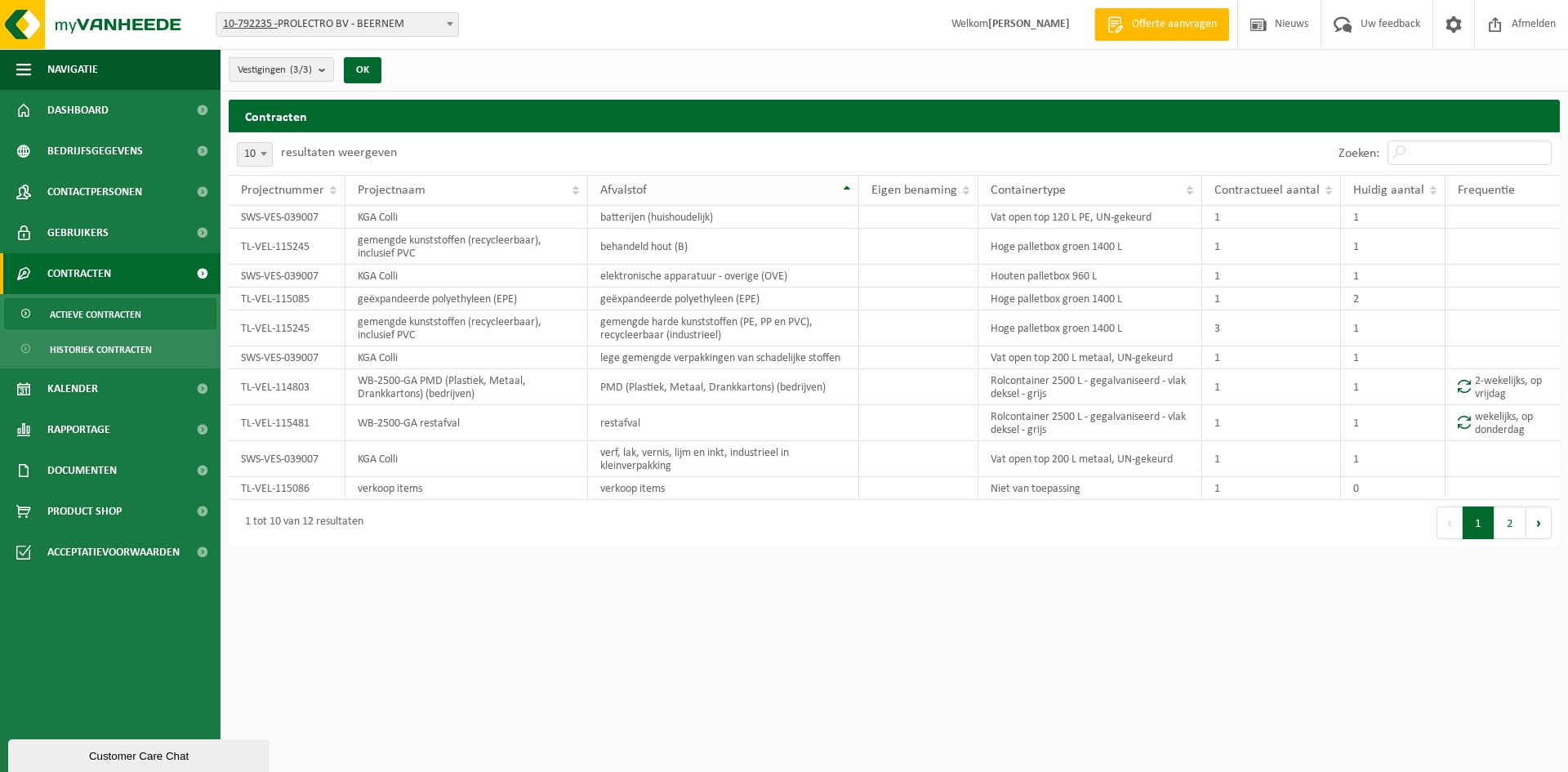
click at [618, 193] on span "Afvalstof" at bounding box center [623, 190] width 46 height 13
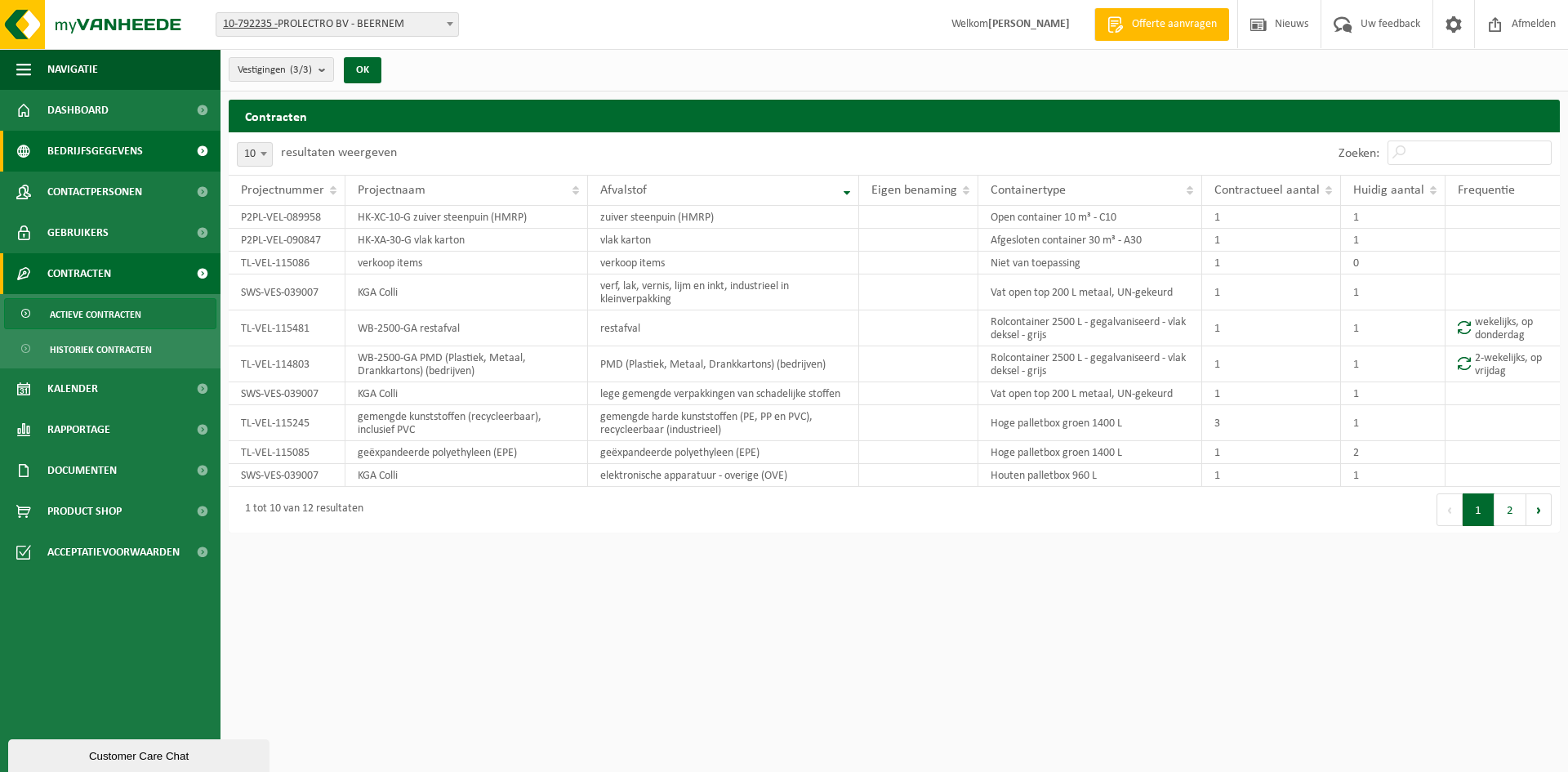
click at [186, 149] on span at bounding box center [202, 150] width 37 height 41
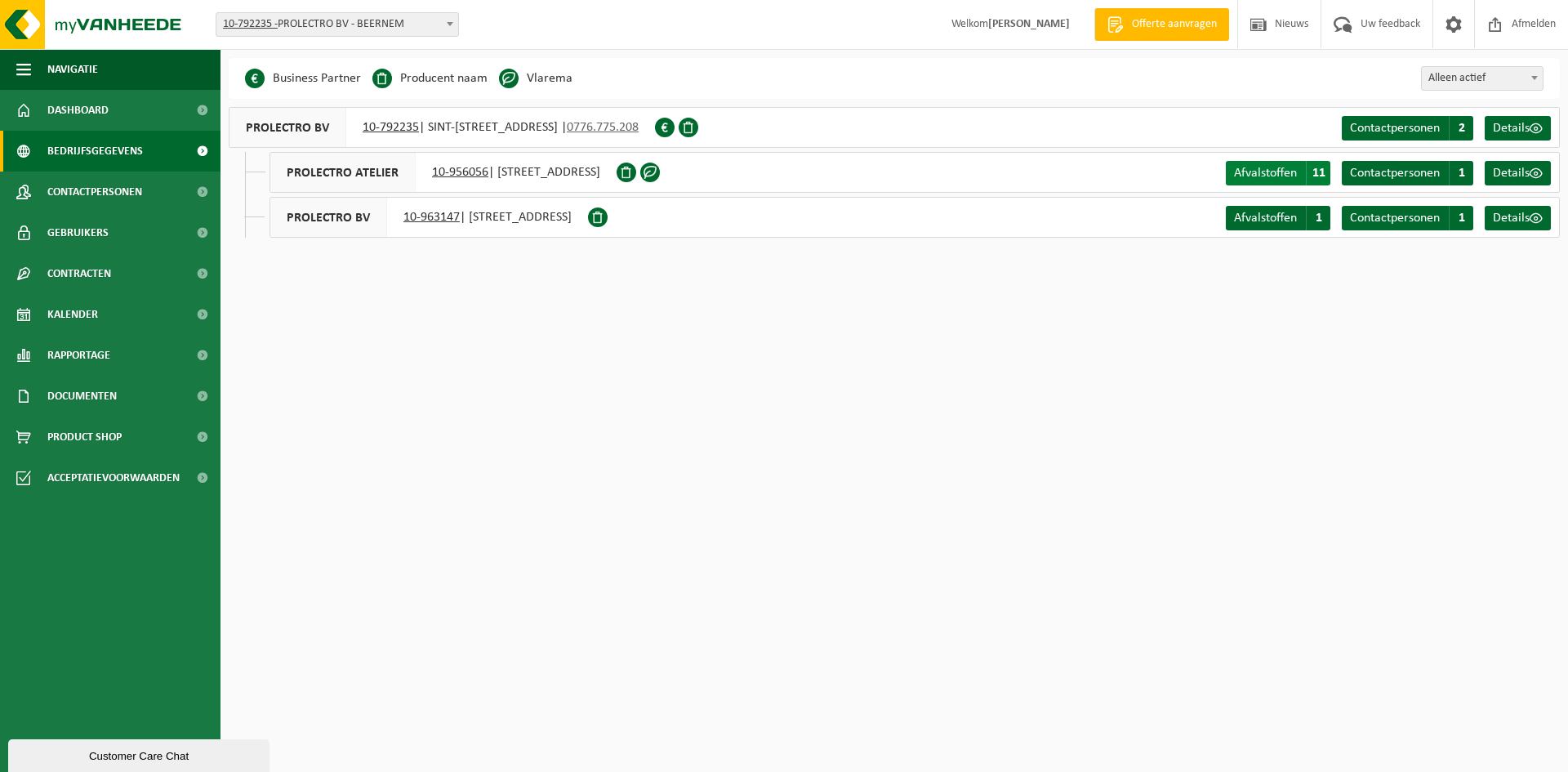
click at [1261, 174] on span "Afvalstoffen" at bounding box center [1265, 173] width 62 height 13
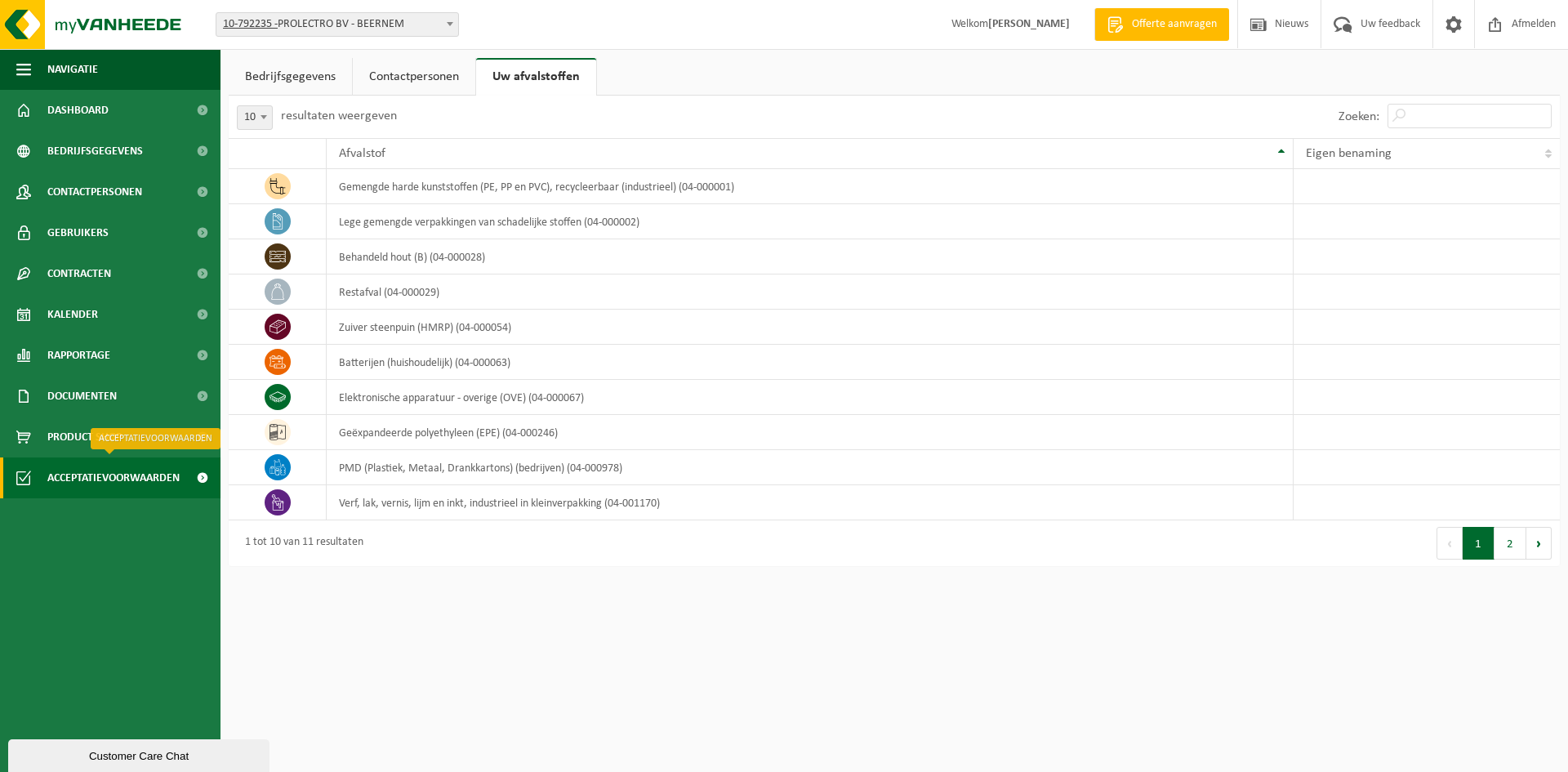
click at [75, 466] on span "Acceptatievoorwaarden" at bounding box center [114, 477] width 132 height 41
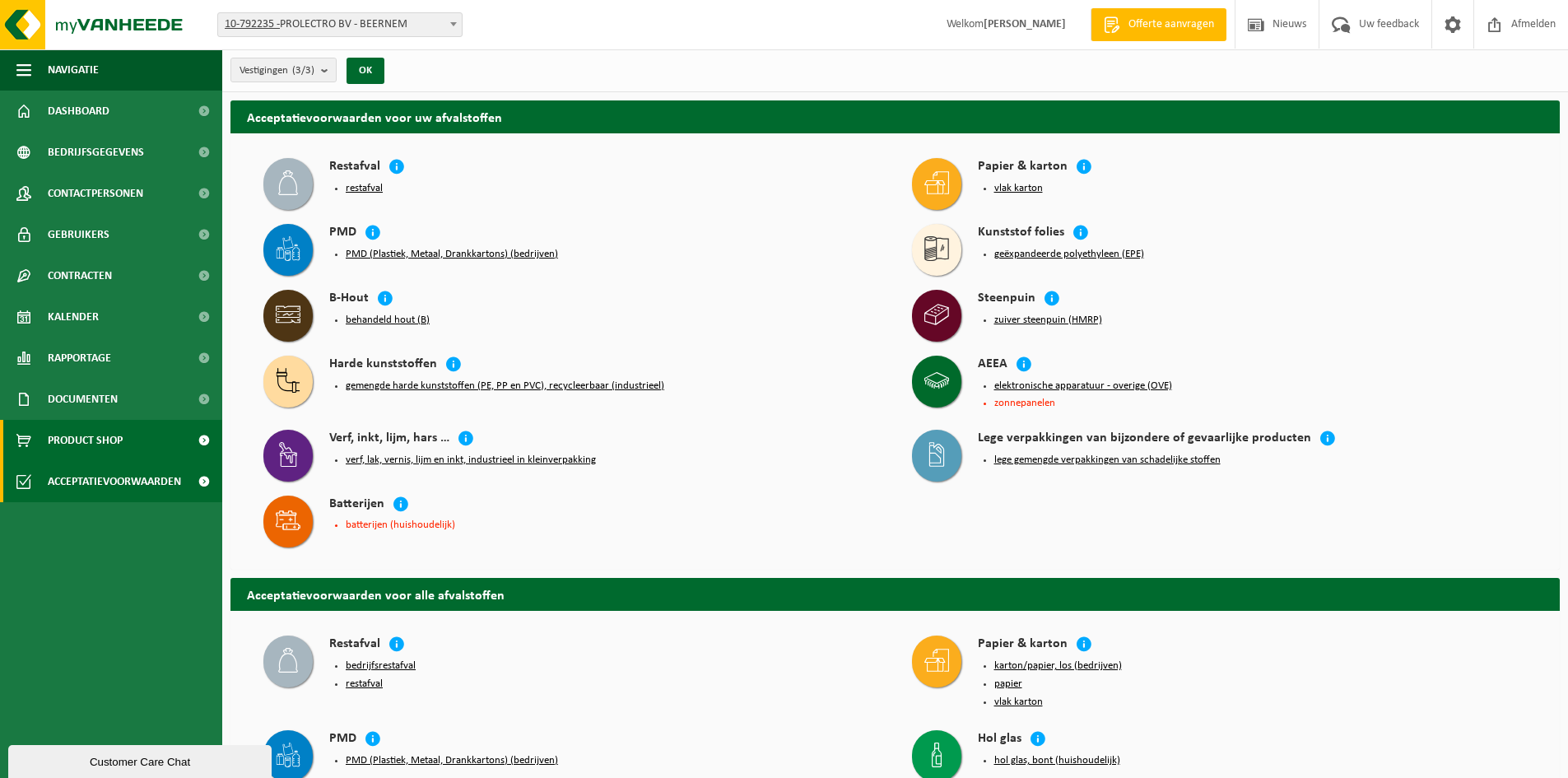
click at [87, 426] on span "Product Shop" at bounding box center [85, 440] width 75 height 41
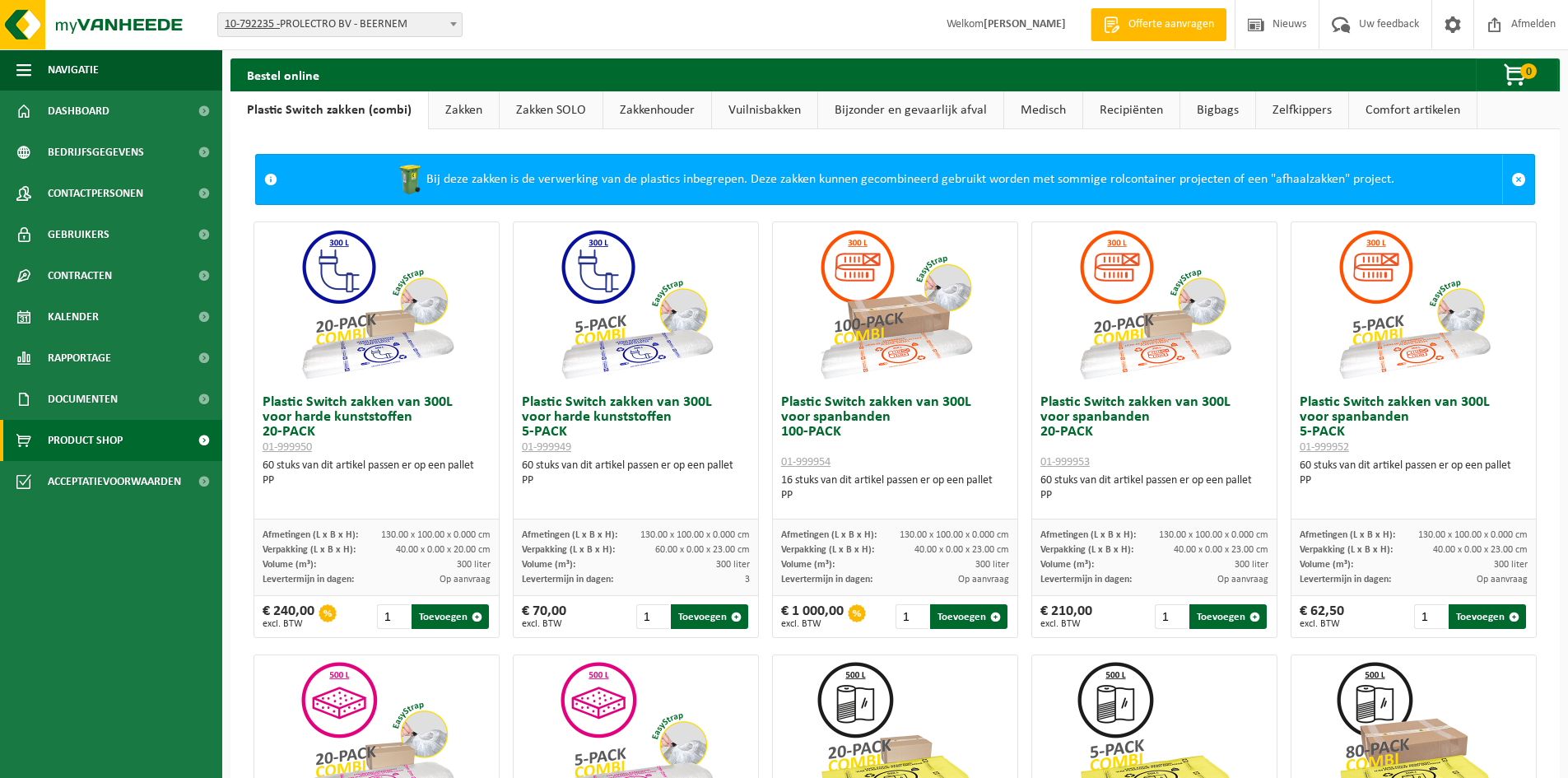
click at [90, 398] on span "Documenten" at bounding box center [82, 399] width 70 height 41
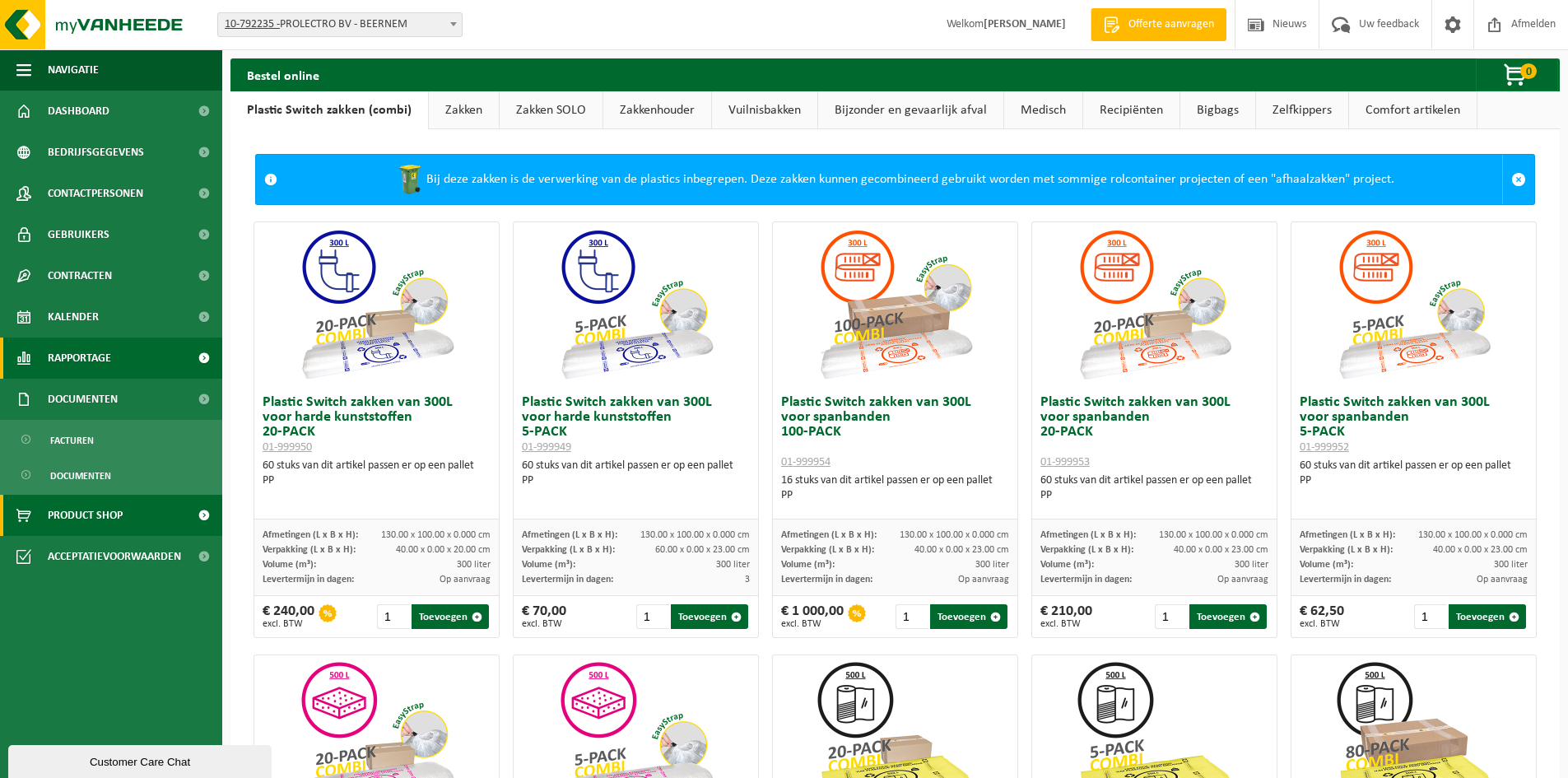
click at [91, 350] on span "Rapportage" at bounding box center [79, 358] width 63 height 41
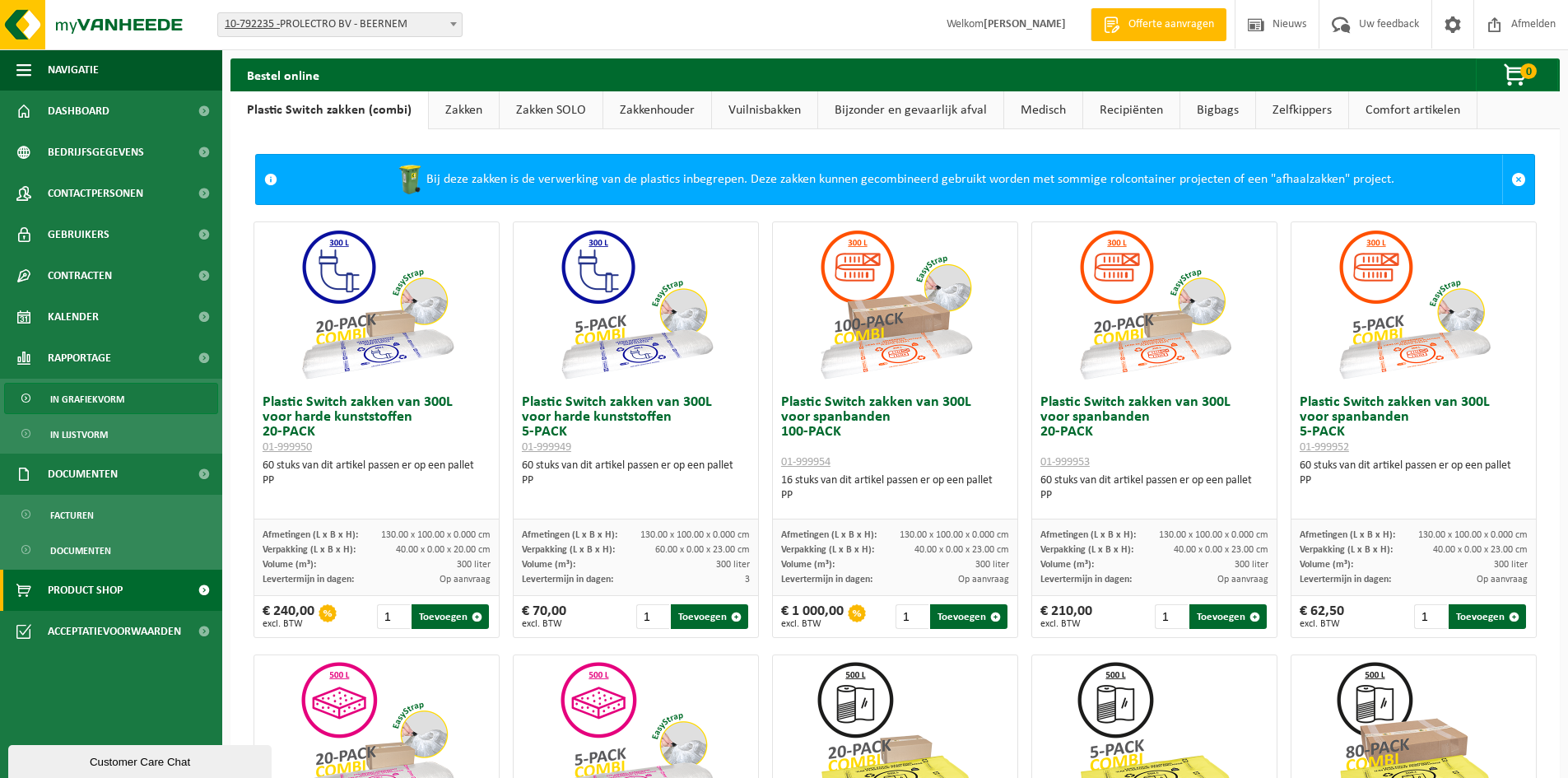
click at [91, 401] on span "In grafiekvorm" at bounding box center [88, 399] width 74 height 31
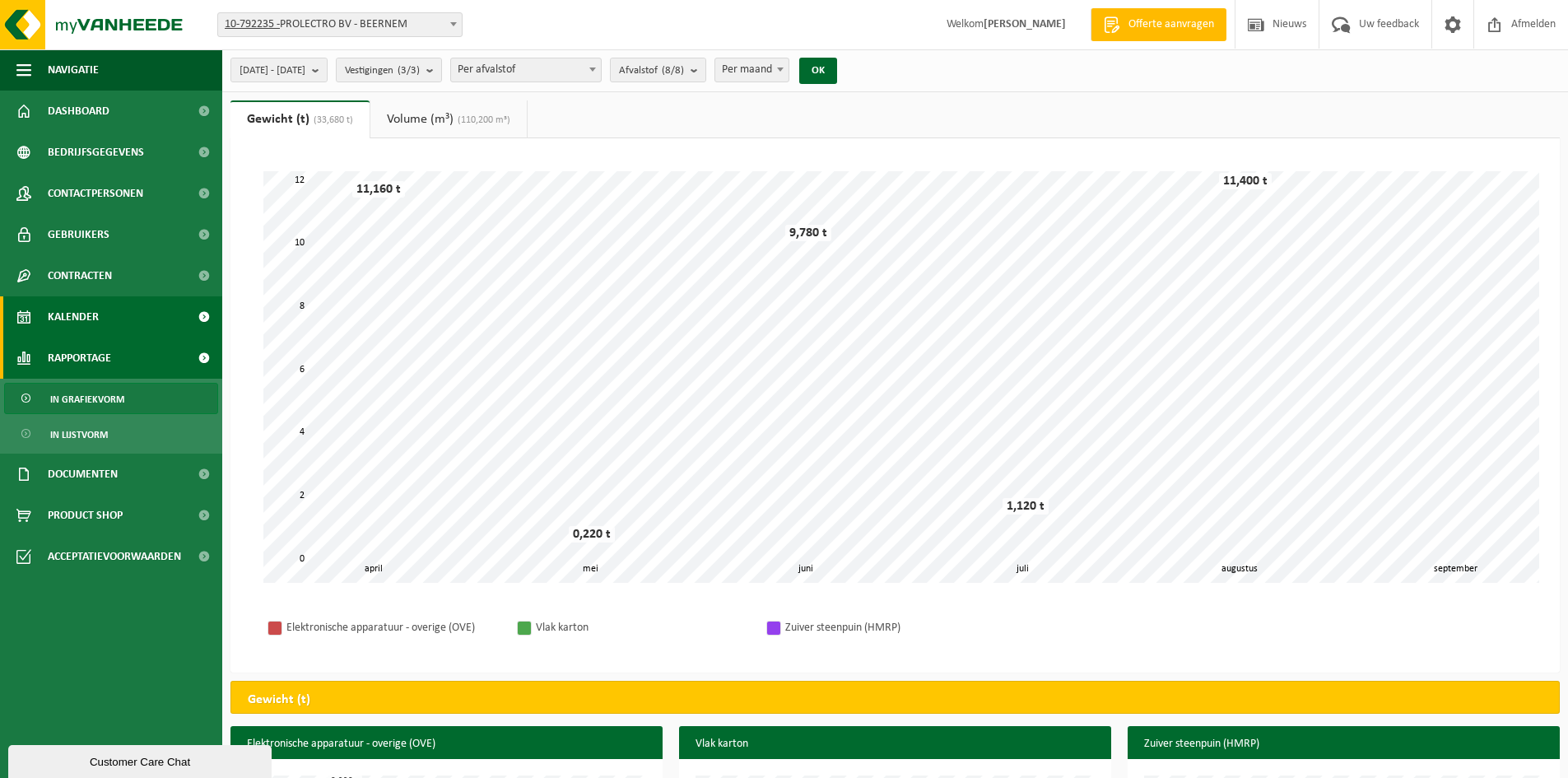
click at [113, 317] on link "Kalender" at bounding box center [111, 317] width 222 height 41
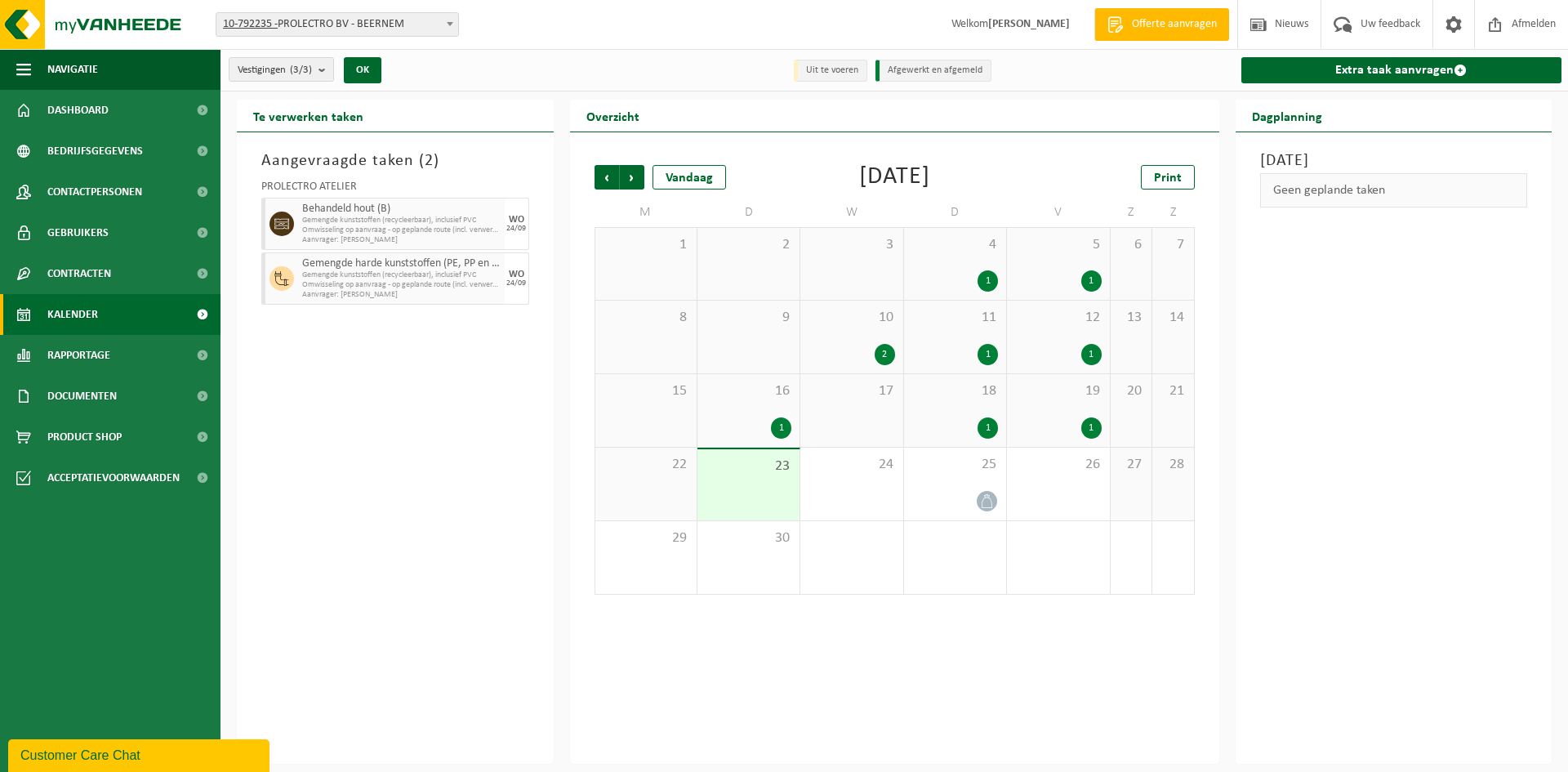
click at [401, 222] on span "Gemengde kunststoffen (recycleerbaar), inclusief PVC" at bounding box center [401, 220] width 199 height 9
click at [132, 276] on link "Contracten" at bounding box center [110, 273] width 220 height 41
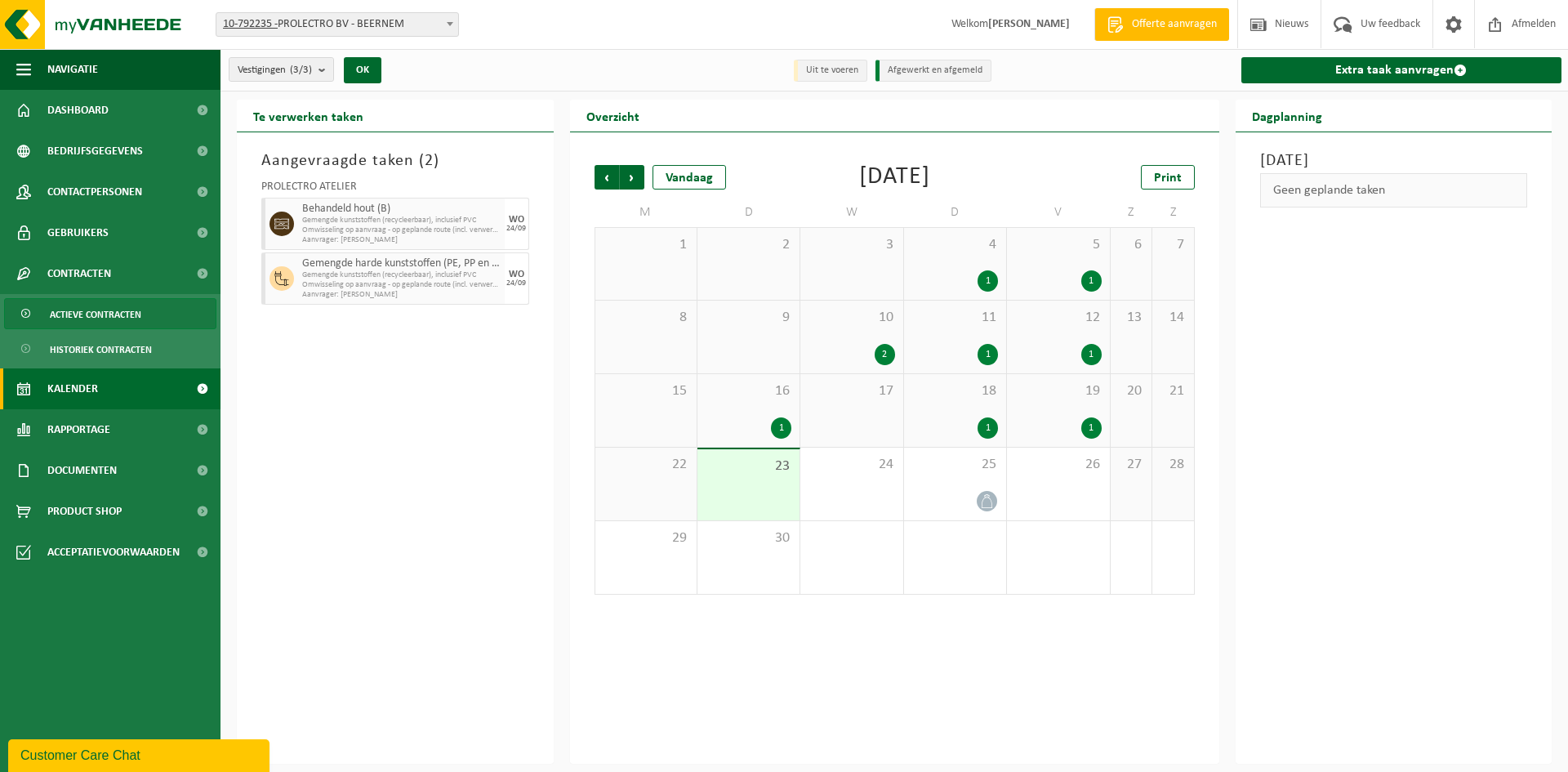
click at [150, 308] on link "Actieve contracten" at bounding box center [110, 313] width 212 height 31
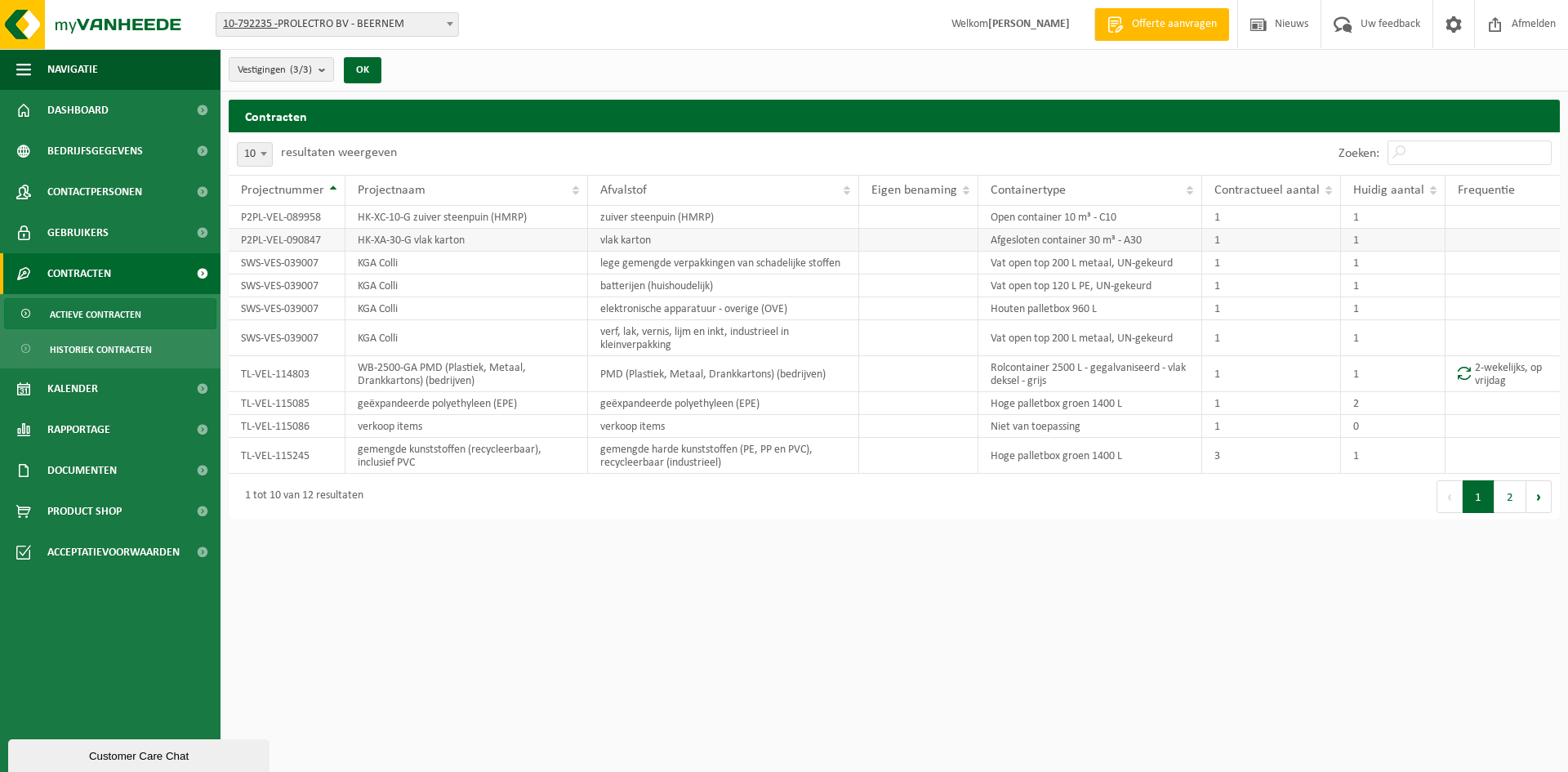
click at [564, 236] on td "HK-XA-30-G vlak karton" at bounding box center [467, 240] width 242 height 23
click at [577, 236] on td "HK-XA-30-G vlak karton" at bounding box center [467, 240] width 242 height 23
click at [688, 239] on td "vlak karton" at bounding box center [723, 240] width 272 height 23
drag, startPoint x: 768, startPoint y: 240, endPoint x: 1054, endPoint y: 244, distance: 286.0
click at [946, 244] on tr "P2PL-VEL-090847 HK-XA-30-G vlak karton vlak karton Afgesloten container 30 m³ -…" at bounding box center [894, 240] width 1331 height 23
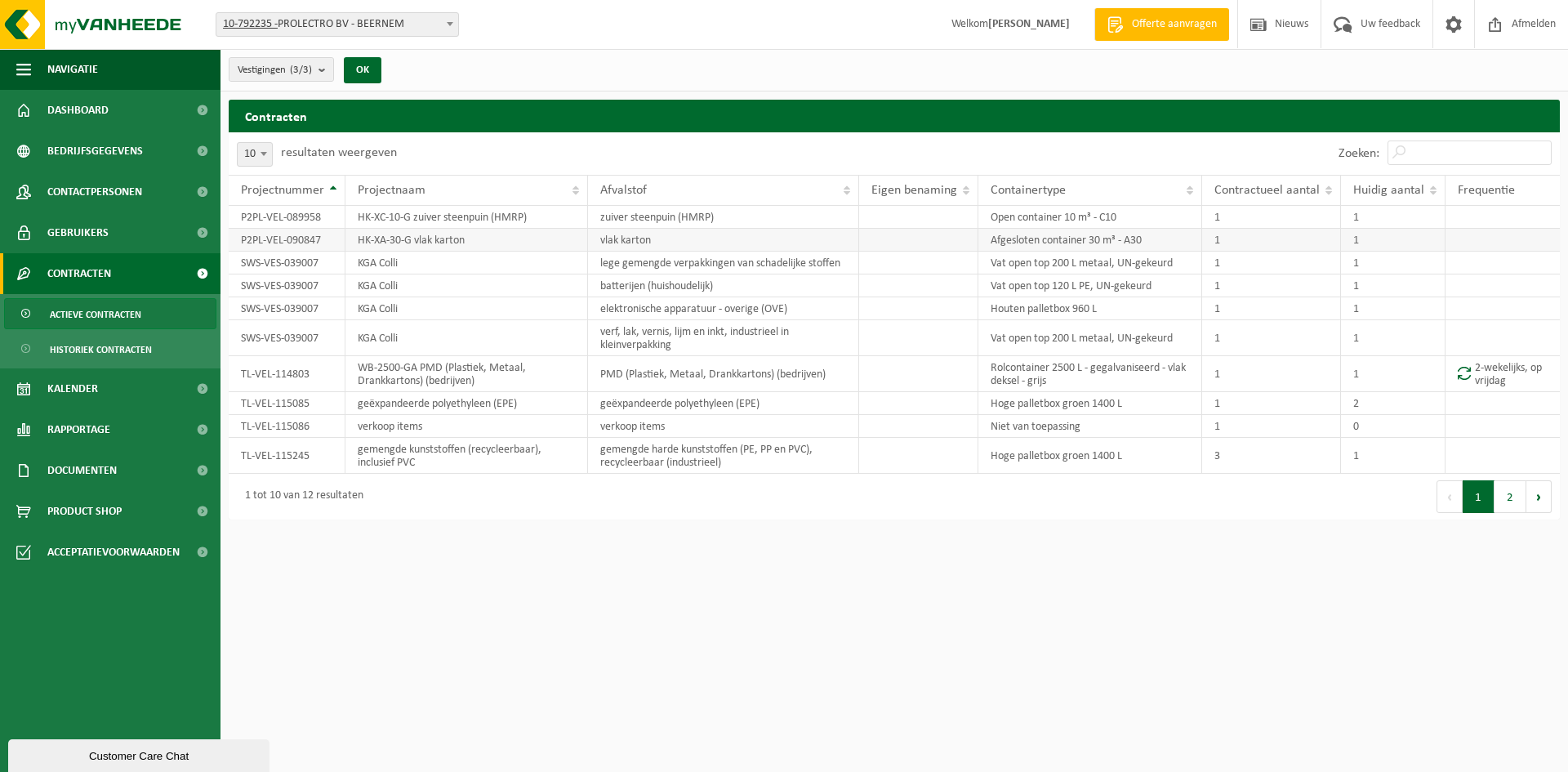
drag, startPoint x: 1107, startPoint y: 244, endPoint x: 1244, endPoint y: 230, distance: 137.7
click at [1129, 242] on td "Afgesloten container 30 m³ - A30" at bounding box center [1090, 240] width 224 height 23
drag, startPoint x: 1244, startPoint y: 230, endPoint x: 1298, endPoint y: 227, distance: 54.1
click at [1254, 230] on td "1" at bounding box center [1272, 240] width 139 height 23
click at [1298, 227] on td "1" at bounding box center [1272, 218] width 139 height 23
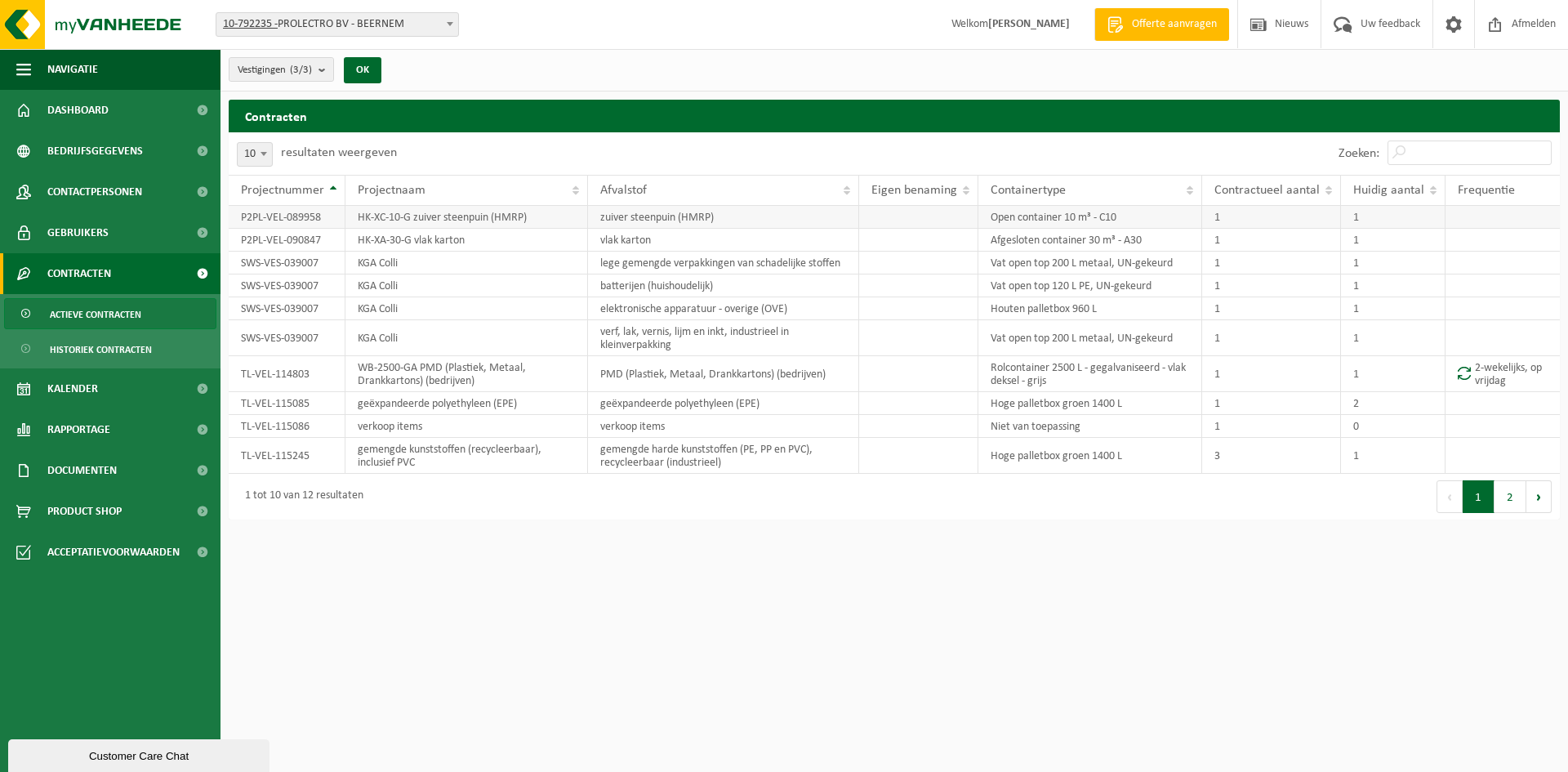
click at [1298, 227] on td "1" at bounding box center [1272, 218] width 139 height 23
click at [115, 240] on link "Gebruikers" at bounding box center [110, 232] width 220 height 41
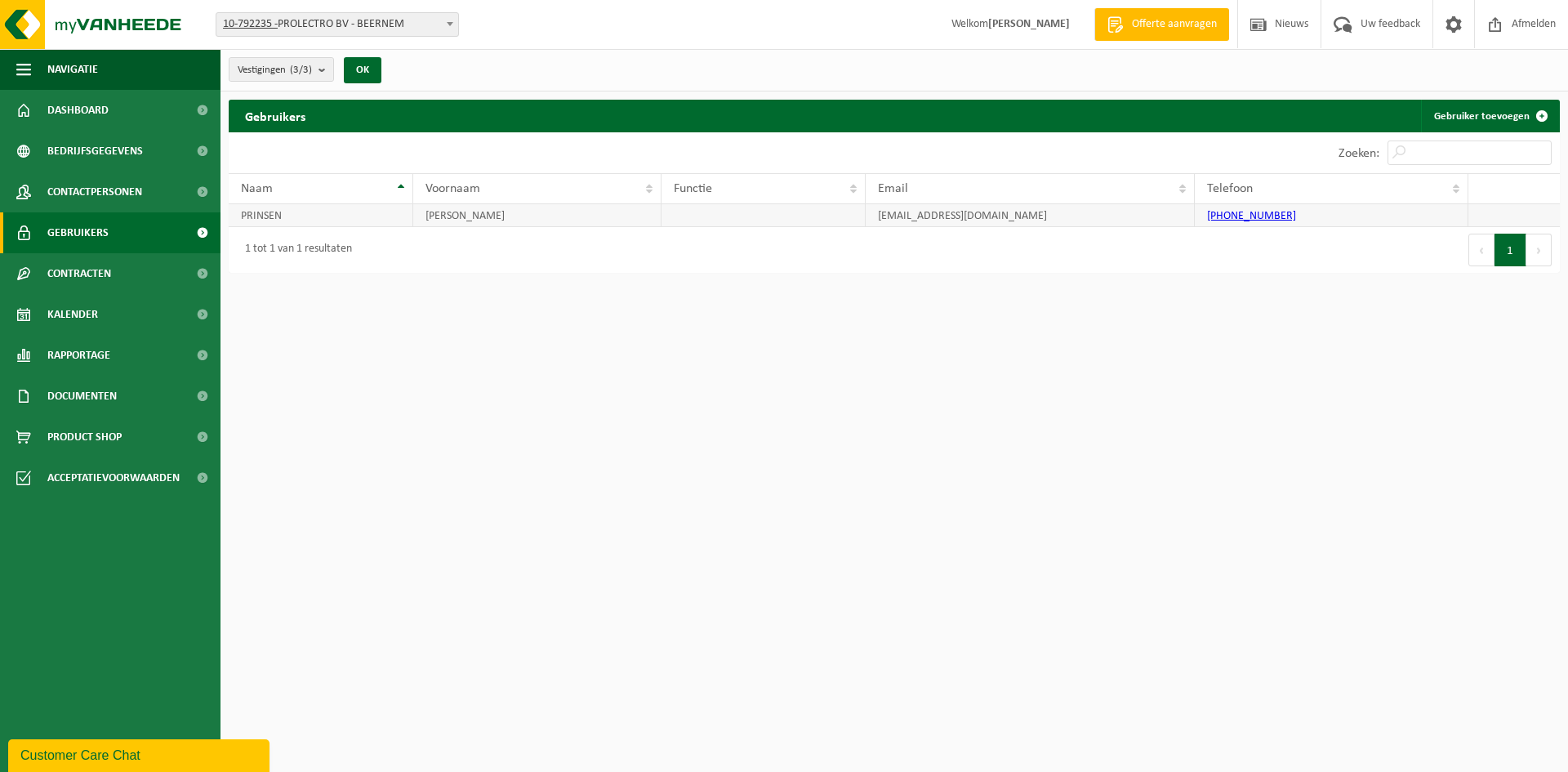
drag, startPoint x: 432, startPoint y: 217, endPoint x: 337, endPoint y: 210, distance: 95.3
click at [432, 217] on td "[PERSON_NAME]" at bounding box center [537, 216] width 248 height 23
drag, startPoint x: 337, startPoint y: 210, endPoint x: 286, endPoint y: 209, distance: 51.0
click at [326, 210] on td "PRINSEN" at bounding box center [321, 216] width 185 height 23
click at [272, 207] on td "PRINSEN" at bounding box center [321, 216] width 185 height 23
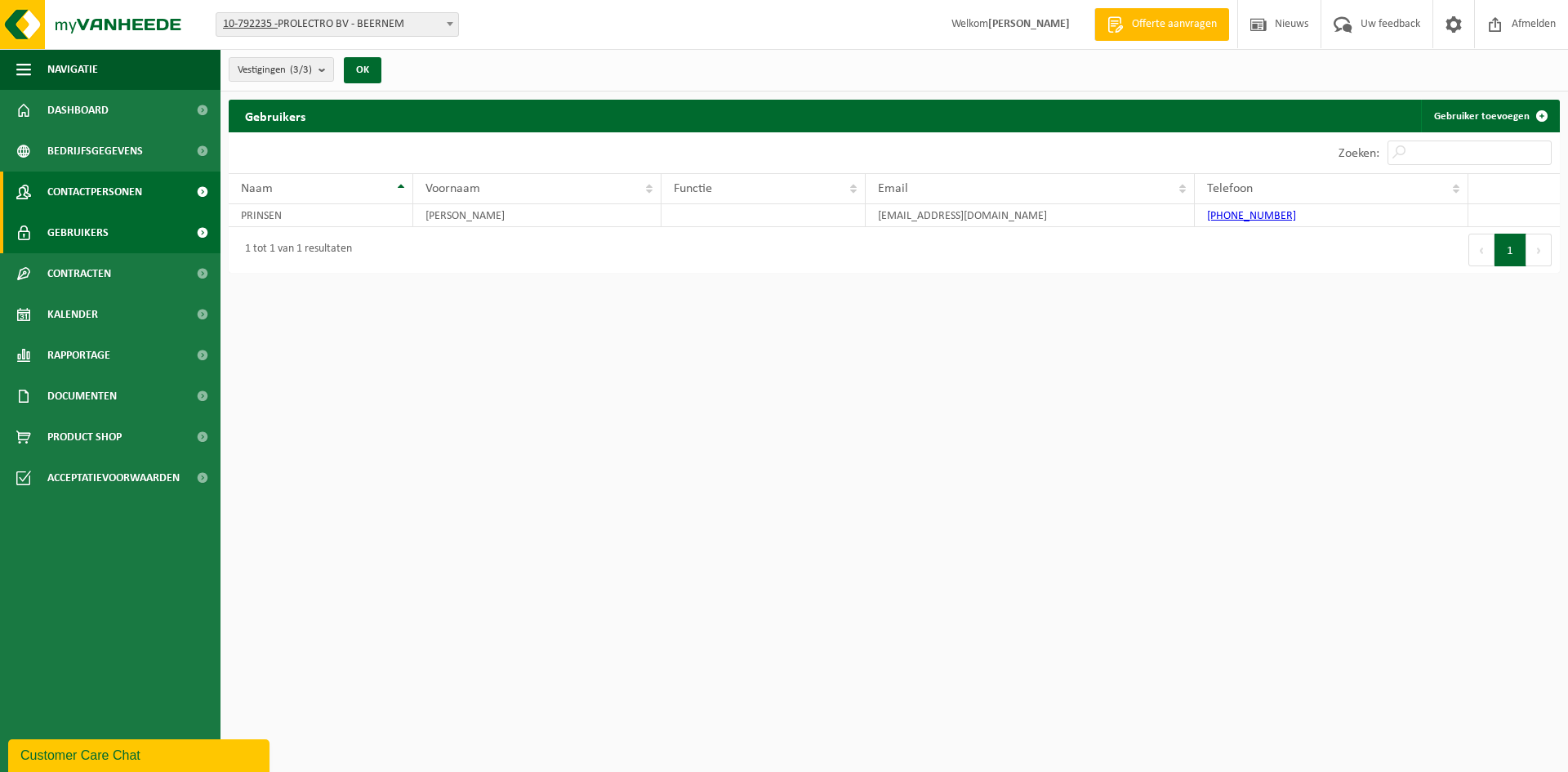
click at [140, 182] on span "Contactpersonen" at bounding box center [95, 191] width 95 height 41
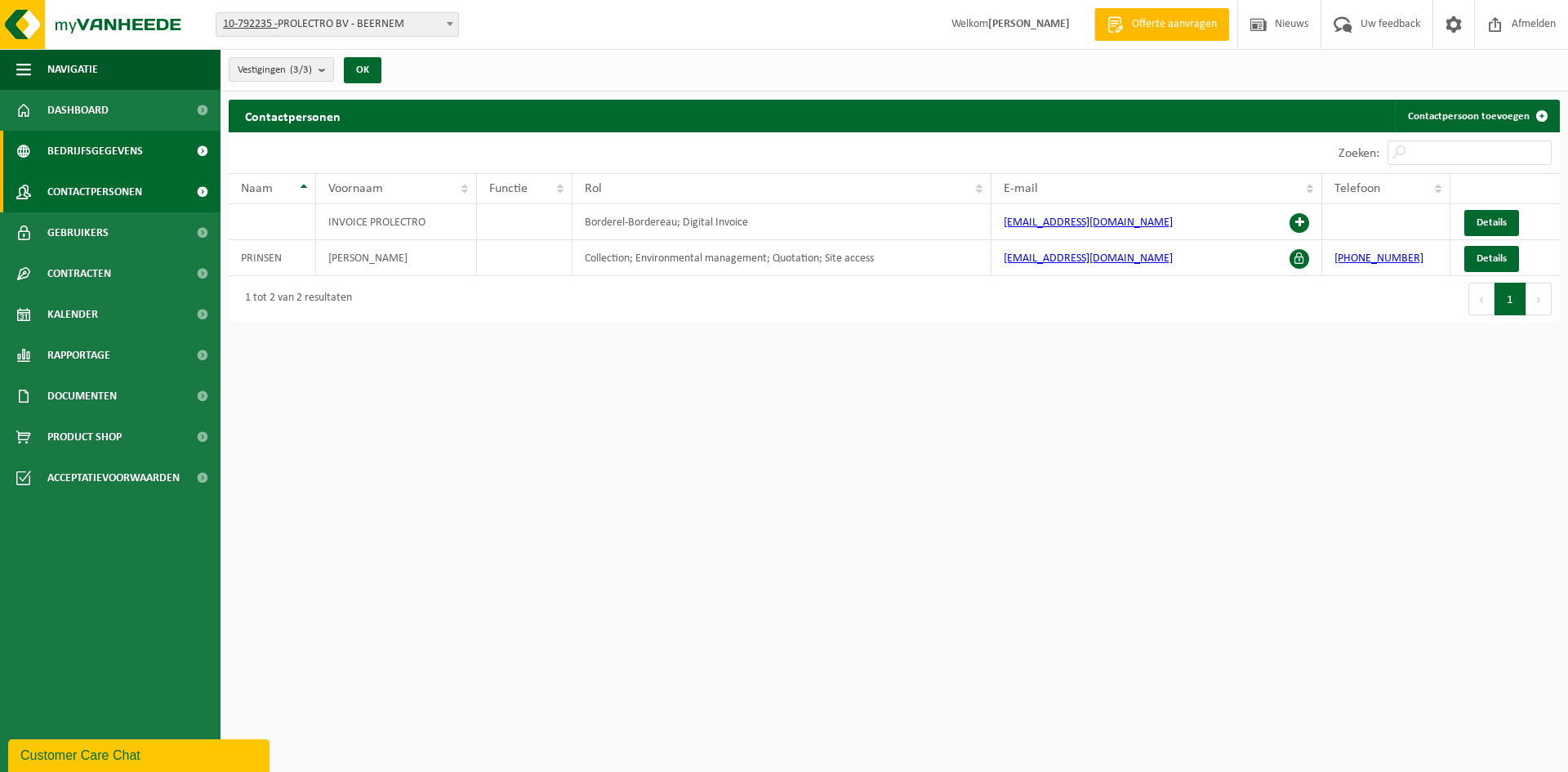
click at [90, 158] on span "Bedrijfsgegevens" at bounding box center [95, 150] width 96 height 41
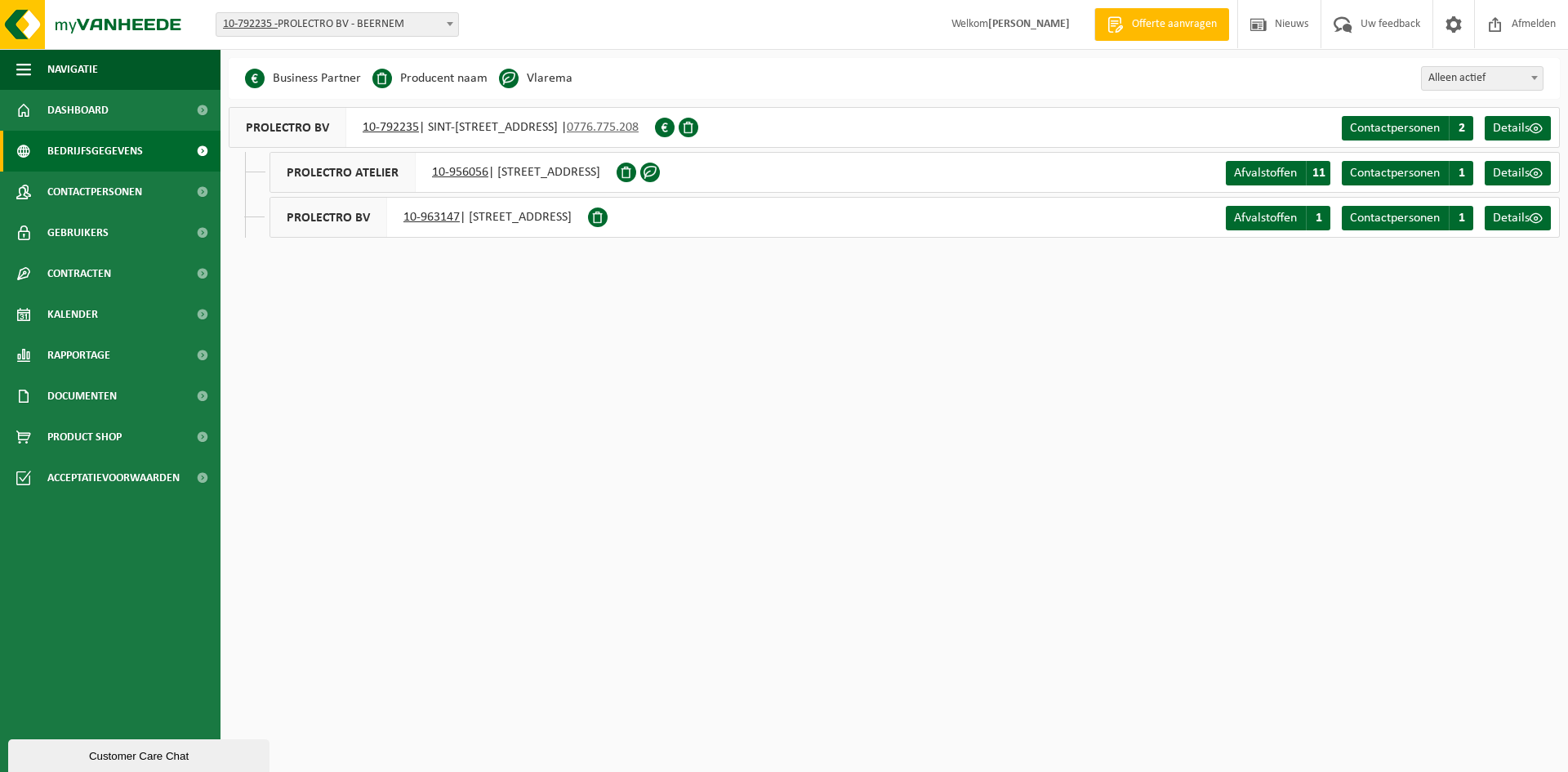
click at [99, 131] on span "Bedrijfsgegevens" at bounding box center [95, 150] width 96 height 41
click at [99, 111] on span "Dashboard" at bounding box center [78, 110] width 62 height 41
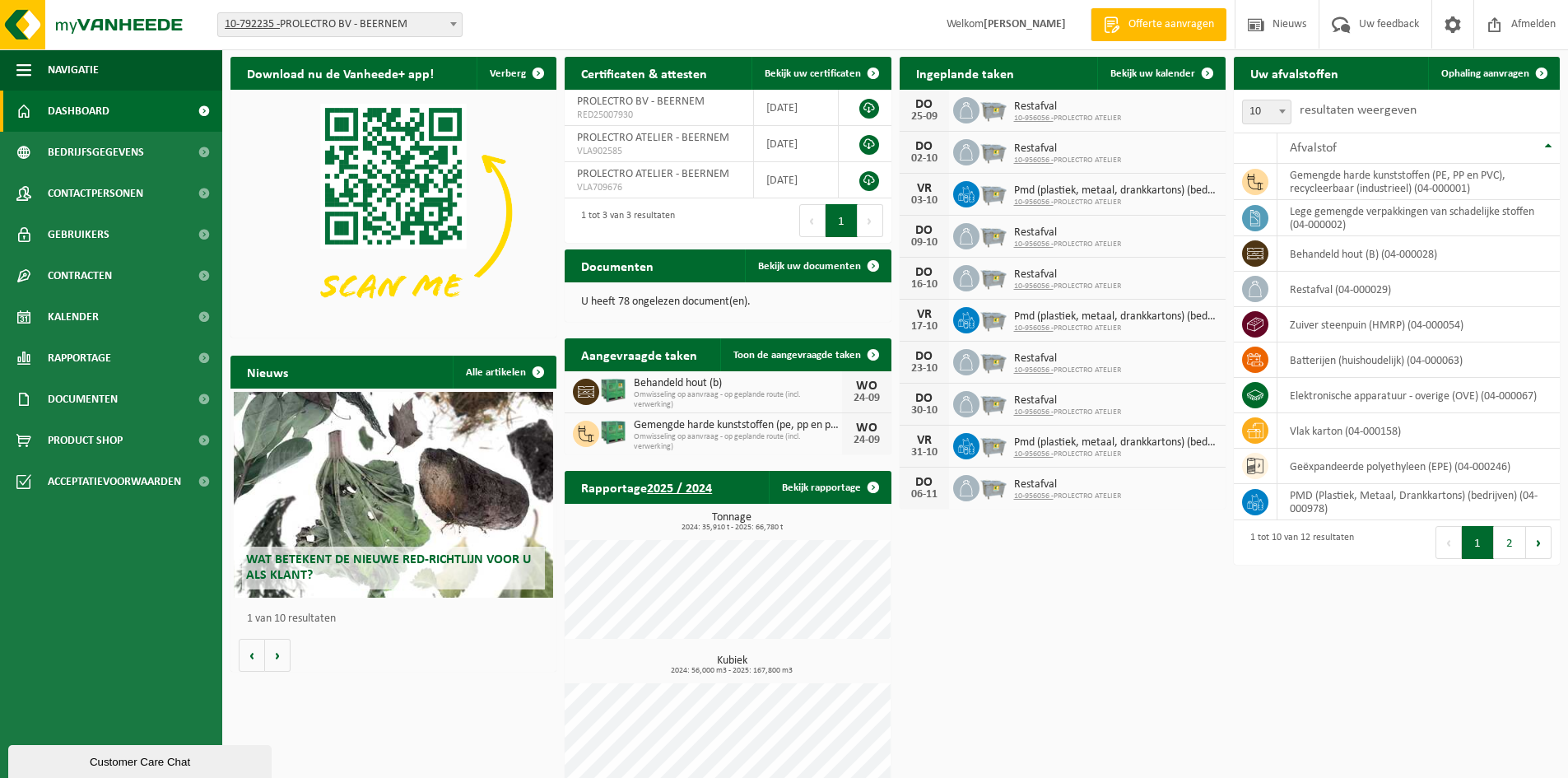
scroll to position [63, 0]
